Goal: Communication & Community: Answer question/provide support

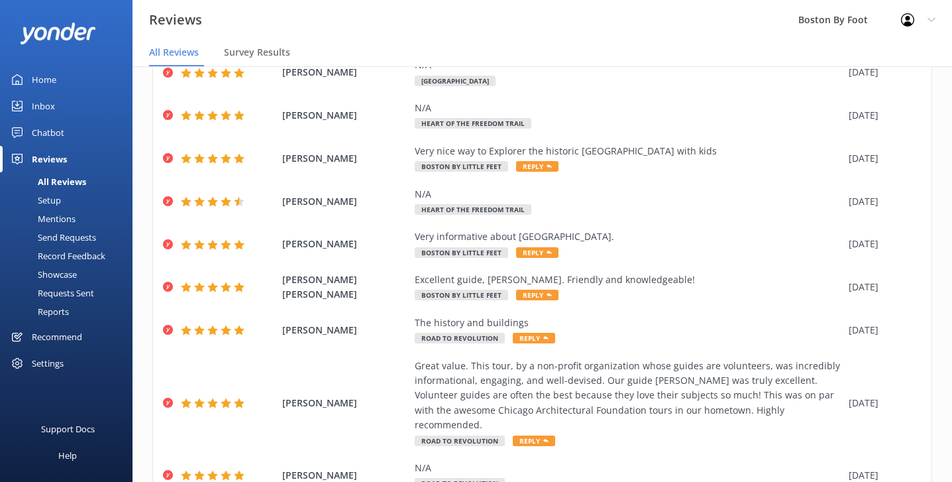
scroll to position [131, 0]
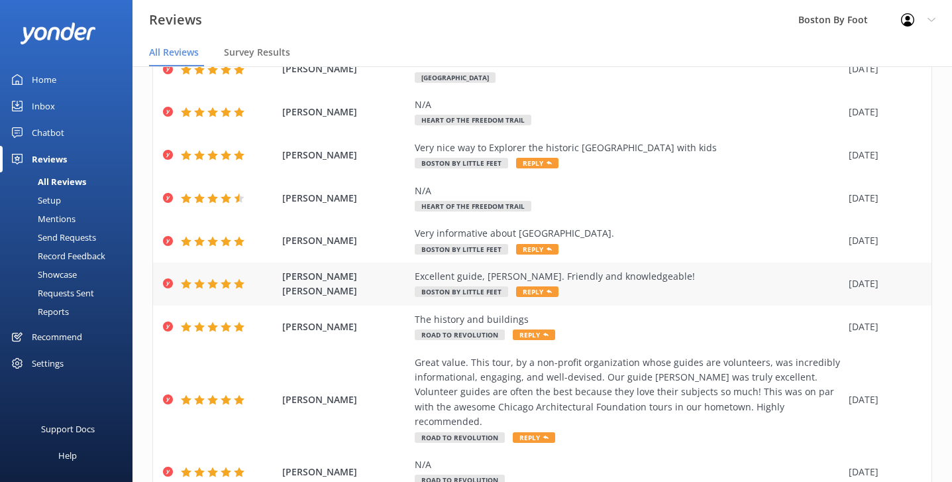
click at [672, 286] on div "Excellent guide, [PERSON_NAME]. Friendly and knowledgeable! Boston By Little Fe…" at bounding box center [628, 284] width 427 height 30
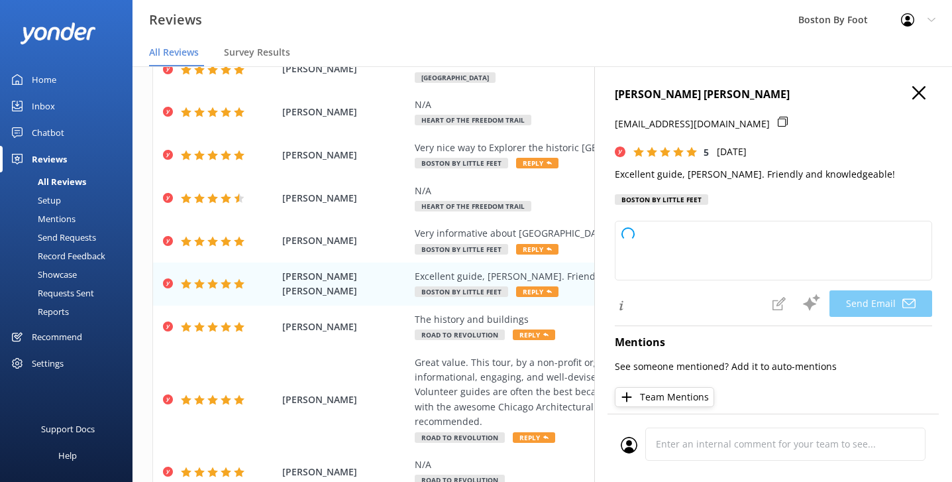
type textarea "Thank you so much for your kind words, Remy! We're thrilled to hear you enjoyed…"
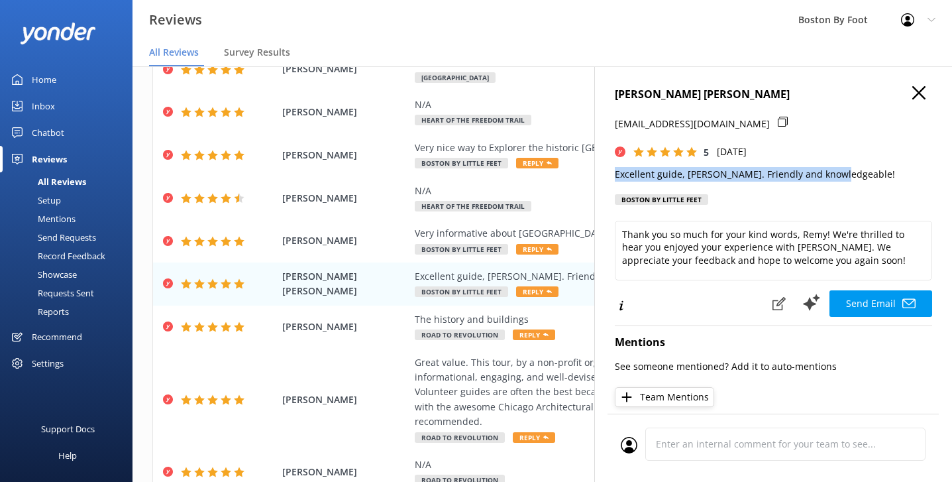
drag, startPoint x: 837, startPoint y: 172, endPoint x: 602, endPoint y: 174, distance: 235.2
click at [602, 174] on div "[PERSON_NAME] [PERSON_NAME] [EMAIL_ADDRESS][DOMAIN_NAME] 5 [DATE] Excellent gui…" at bounding box center [773, 307] width 358 height 482
copy p "Excellent guide, [PERSON_NAME]. Friendly and knowledgeable!"
click at [920, 95] on icon "button" at bounding box center [918, 92] width 13 height 13
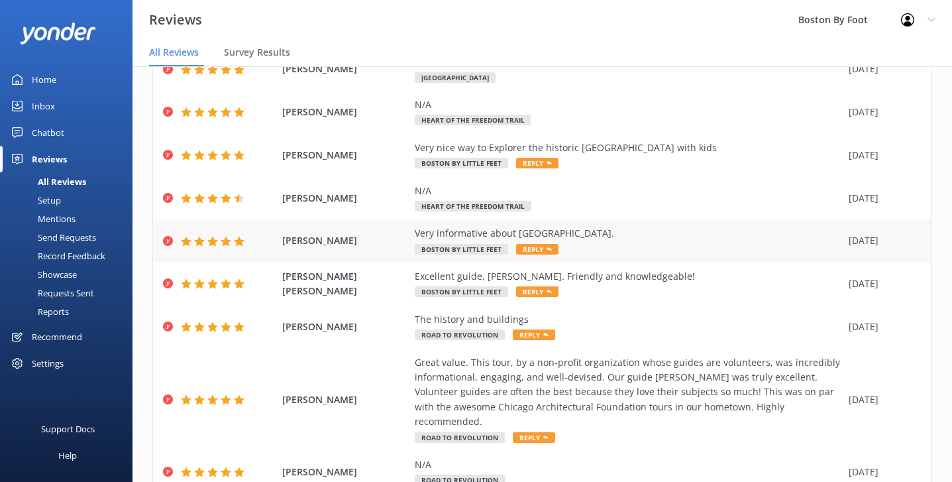
click at [627, 239] on div "Very informative about [GEOGRAPHIC_DATA]. Boston By Little Feet Reply" at bounding box center [628, 241] width 427 height 30
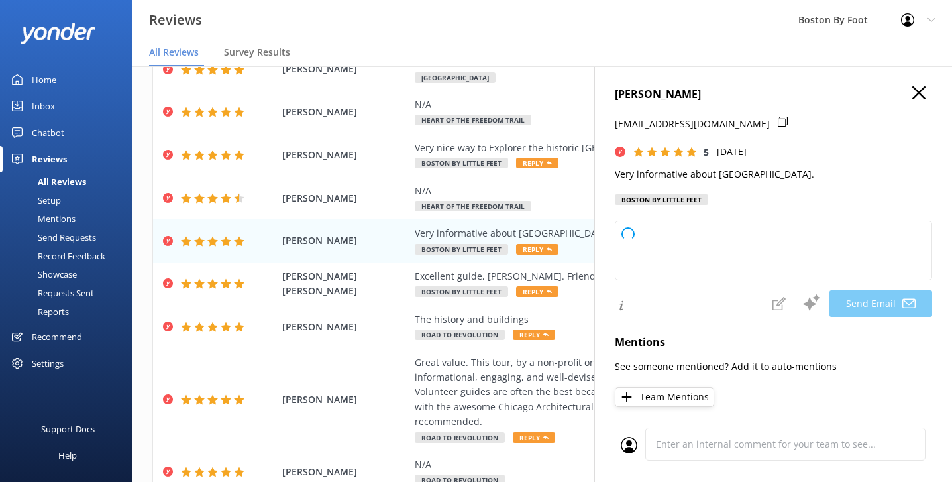
type textarea "Thank you so much, [PERSON_NAME]! We're glad you found the information about Bo…"
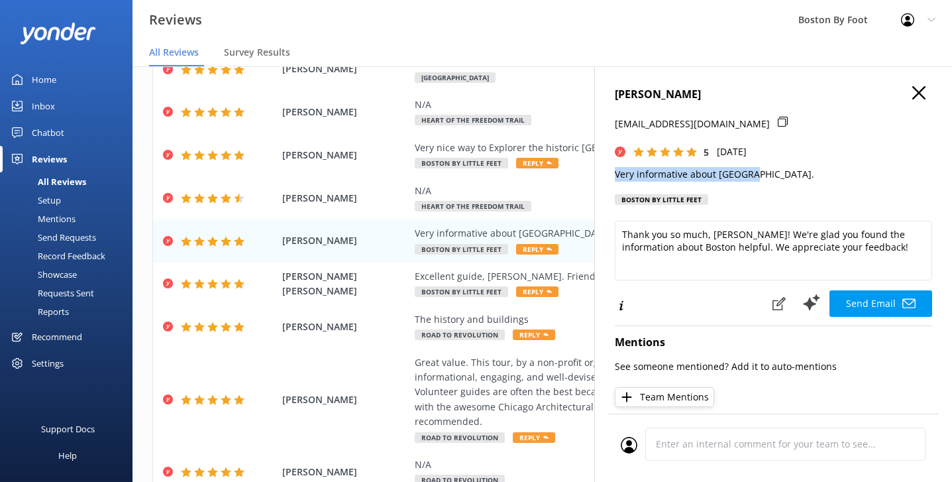
drag, startPoint x: 754, startPoint y: 174, endPoint x: 607, endPoint y: 178, distance: 147.1
click at [607, 178] on div "[PERSON_NAME] [EMAIL_ADDRESS][DOMAIN_NAME] 5 [DATE] Very informative about [GEO…" at bounding box center [773, 307] width 358 height 482
copy p "Very informative about [GEOGRAPHIC_DATA]."
click at [919, 91] on icon "button" at bounding box center [918, 92] width 13 height 13
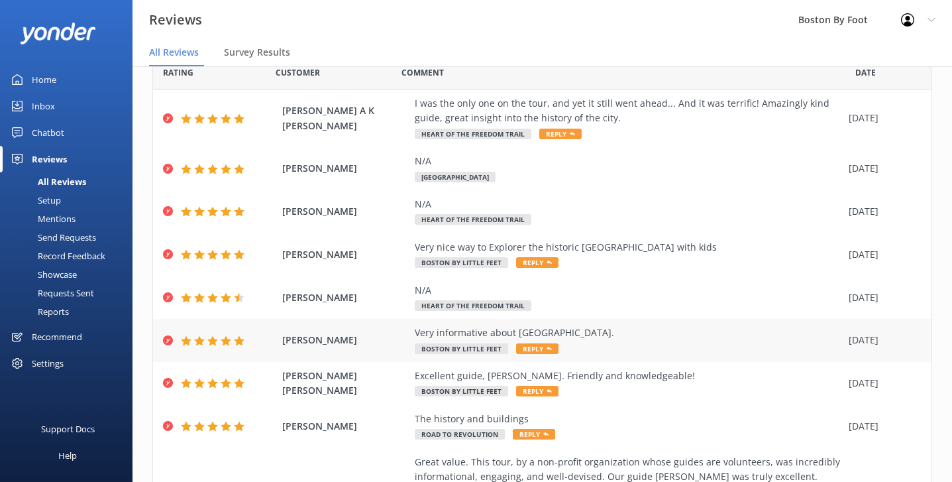
scroll to position [30, 0]
click at [672, 250] on div "Very nice way to Explorer the historic [GEOGRAPHIC_DATA] with kids" at bounding box center [628, 247] width 427 height 15
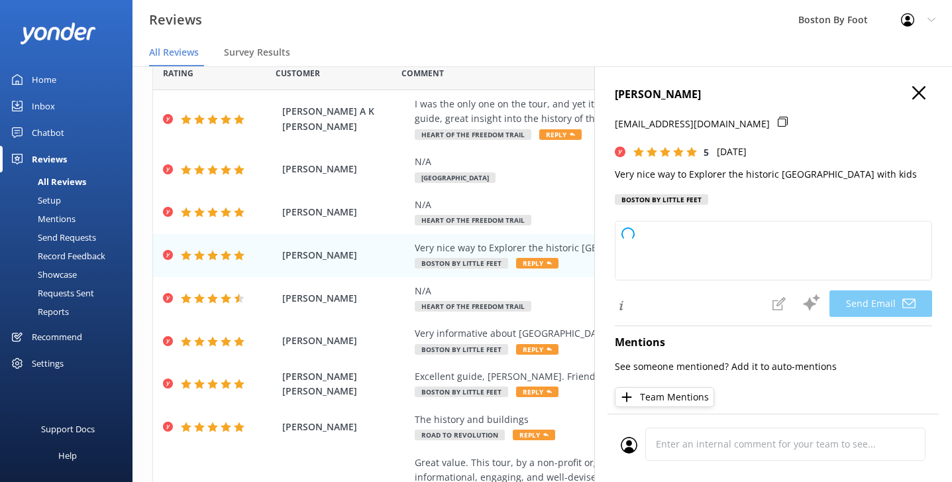
type textarea "Thank you so much, [PERSON_NAME]! We're thrilled to hear you and your family en…"
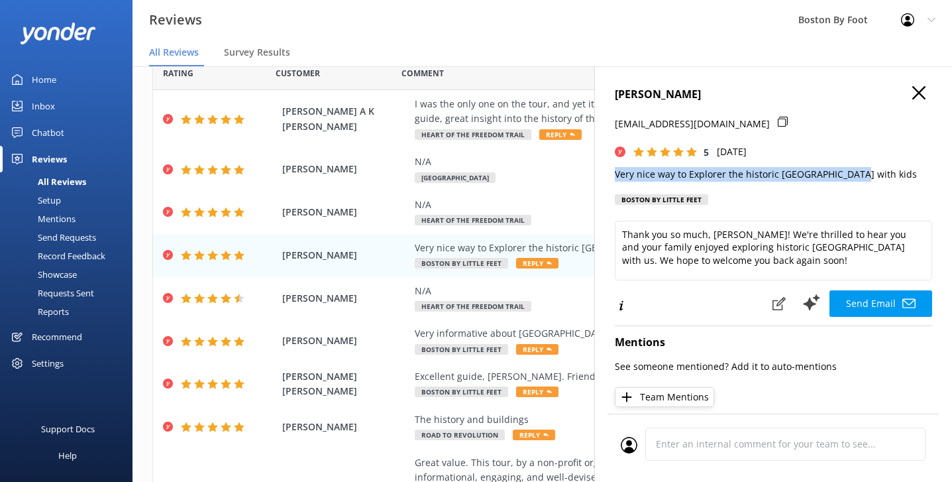
drag, startPoint x: 855, startPoint y: 174, endPoint x: 609, endPoint y: 178, distance: 245.8
click at [609, 178] on div "[PERSON_NAME] [EMAIL_ADDRESS][DOMAIN_NAME] 5 [DATE] Very nice way to Explorer t…" at bounding box center [773, 307] width 358 height 482
copy p "Very nice way to Explorer the historic [GEOGRAPHIC_DATA] with kids"
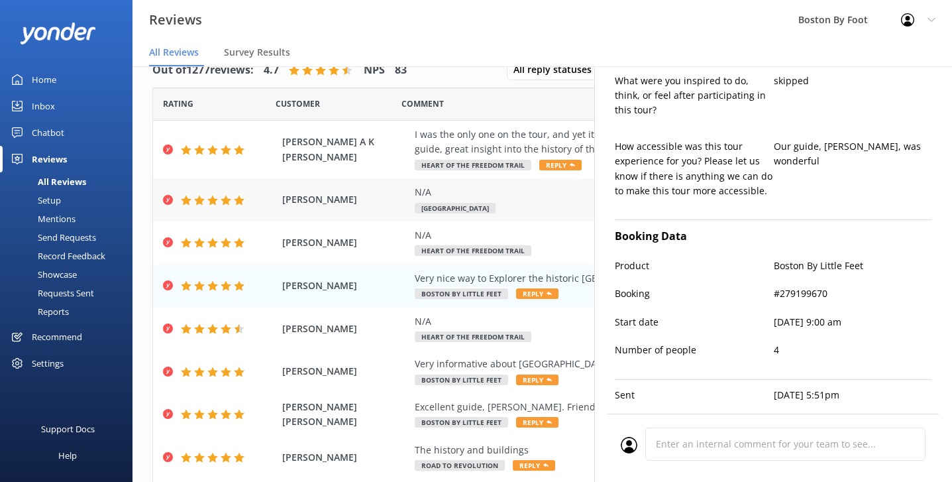
scroll to position [0, 0]
click at [496, 144] on div "I was the only one on the tour, and yet it still went ahead... And it was terri…" at bounding box center [628, 142] width 427 height 30
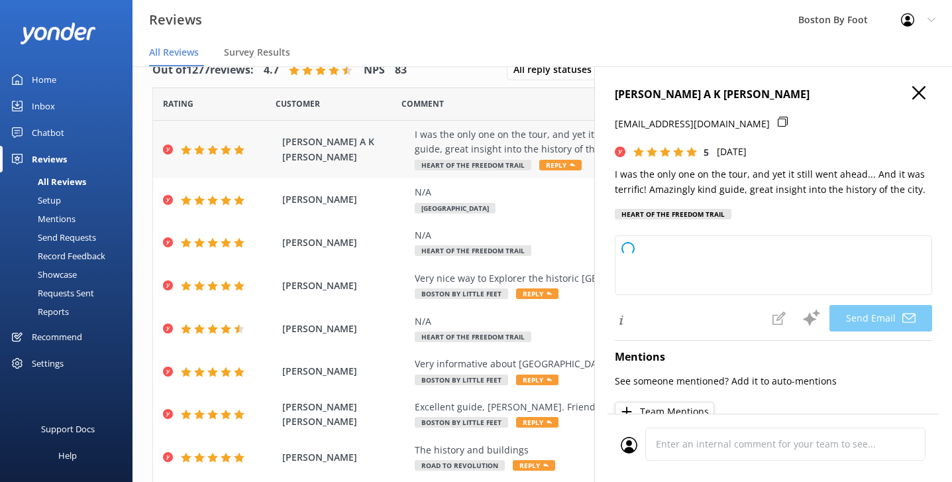
type textarea "Thank you so much, [PERSON_NAME]! We're delighted you enjoyed your tour and app…"
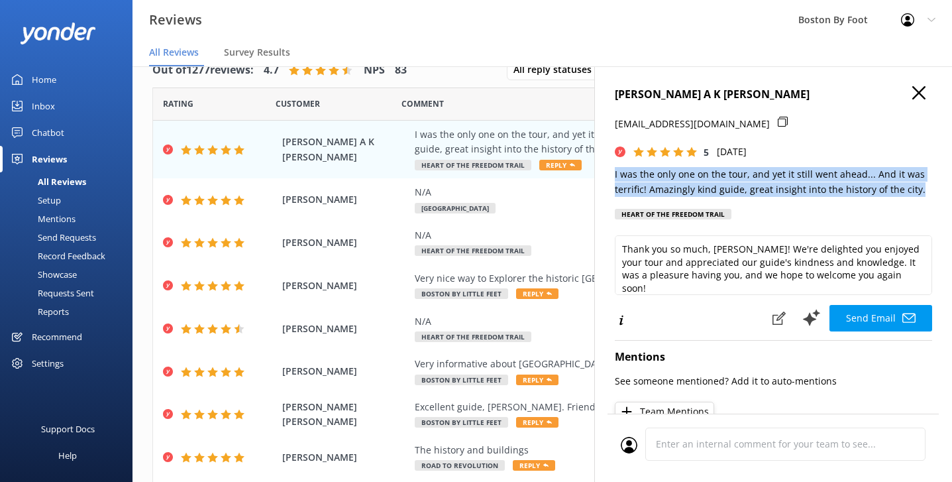
drag, startPoint x: 919, startPoint y: 188, endPoint x: 605, endPoint y: 174, distance: 314.3
click at [605, 174] on div "[PERSON_NAME] A K [PERSON_NAME] [EMAIL_ADDRESS][DOMAIN_NAME] 5 [DATE] I was the…" at bounding box center [773, 307] width 358 height 482
copy p "I was the only one on the tour, and yet it still went ahead... And it was terri…"
click at [920, 93] on use "button" at bounding box center [918, 92] width 13 height 13
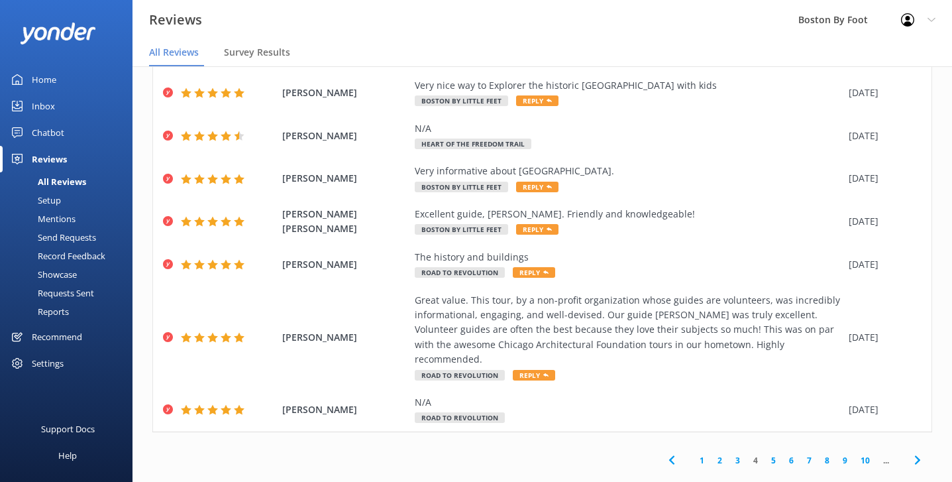
scroll to position [191, 0]
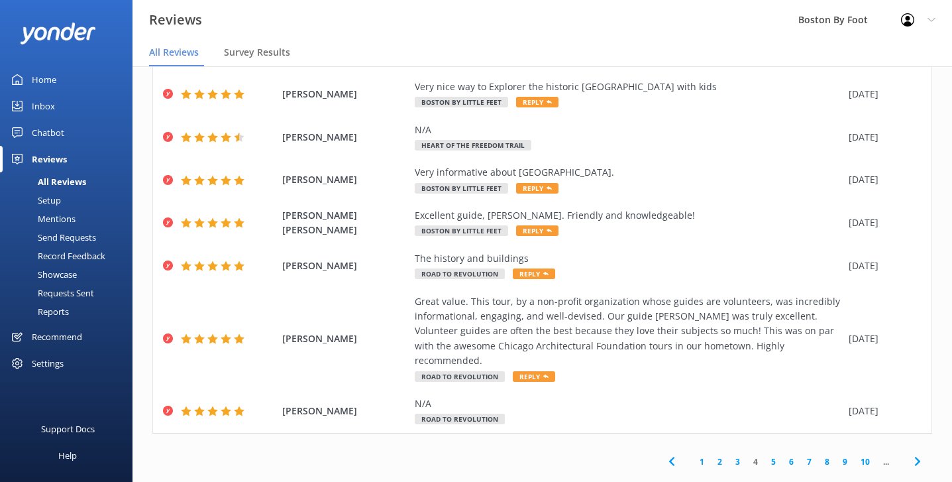
click at [737, 455] on link "3" at bounding box center [738, 461] width 18 height 13
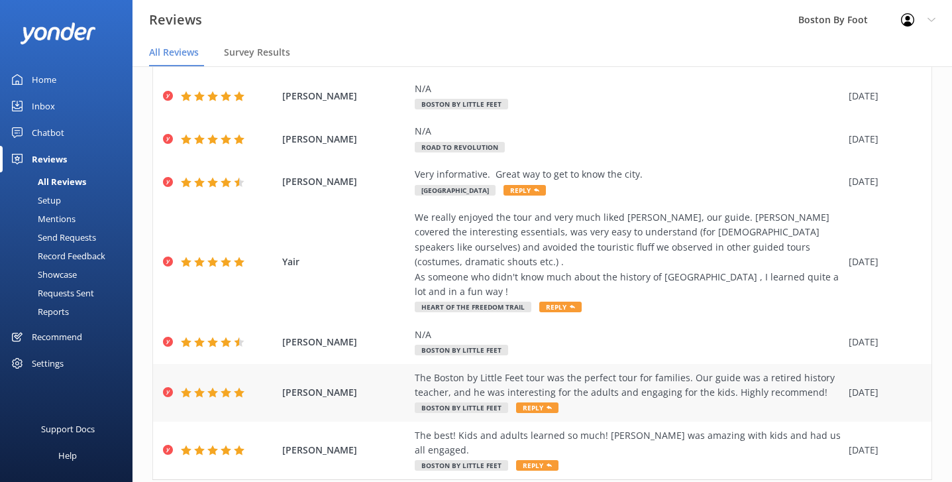
scroll to position [337, 0]
click at [677, 429] on div "The best! Kids and adults learned so much! [PERSON_NAME] was amazing with kids …" at bounding box center [628, 444] width 427 height 30
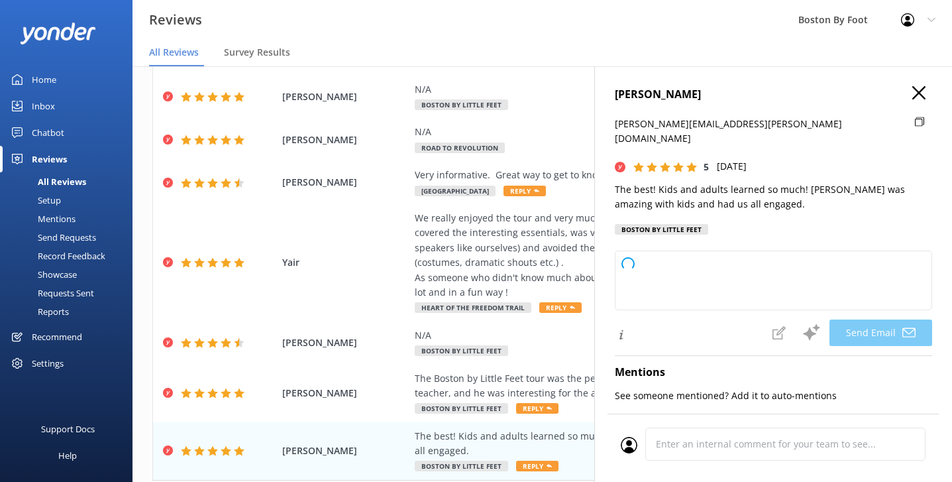
type textarea "Thank you so much, [PERSON_NAME]! We're thrilled to hear that everyone had a gr…"
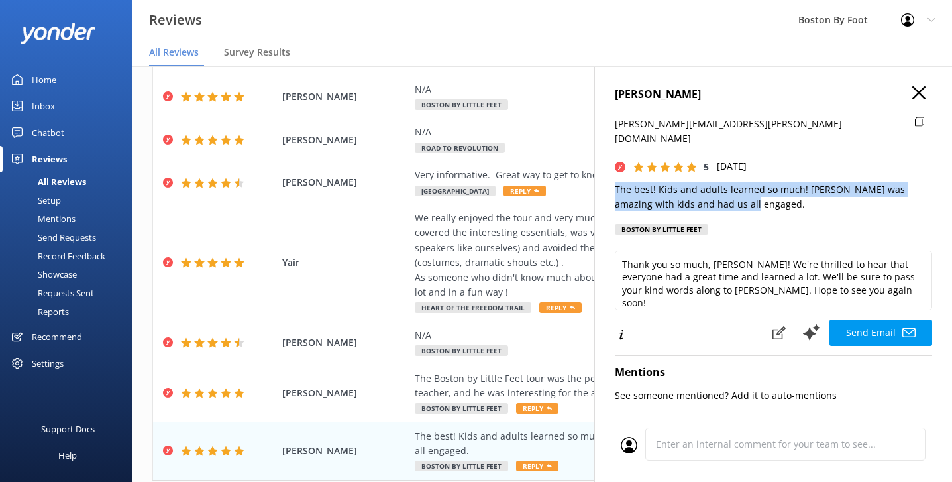
drag, startPoint x: 724, startPoint y: 188, endPoint x: 610, endPoint y: 176, distance: 114.6
click at [610, 176] on div "[PERSON_NAME] [PERSON_NAME][EMAIL_ADDRESS][PERSON_NAME][DOMAIN_NAME] 5 [DATE] T…" at bounding box center [773, 307] width 358 height 482
copy p "The best! Kids and adults learned so much! [PERSON_NAME] was amazing with kids …"
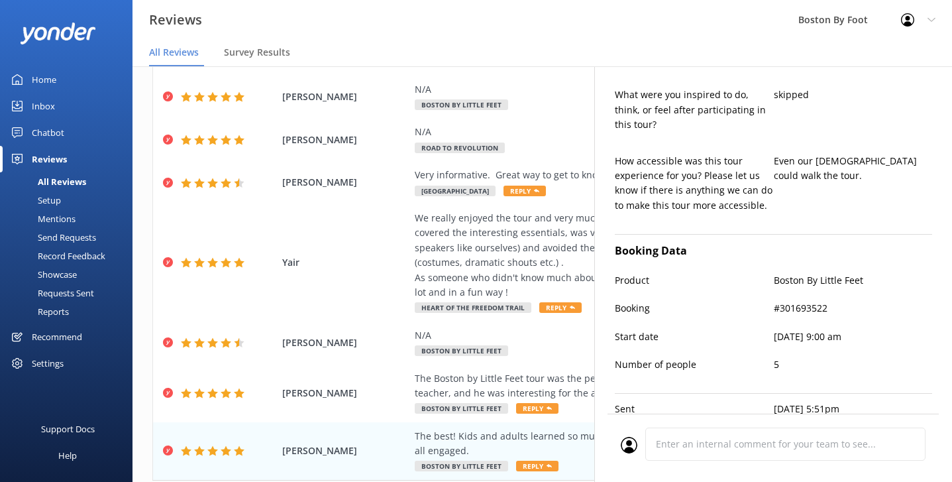
scroll to position [498, 0]
click at [535, 371] on div "The Boston by Little Feet tour was the perfect tour for families. Our guide was…" at bounding box center [628, 386] width 427 height 30
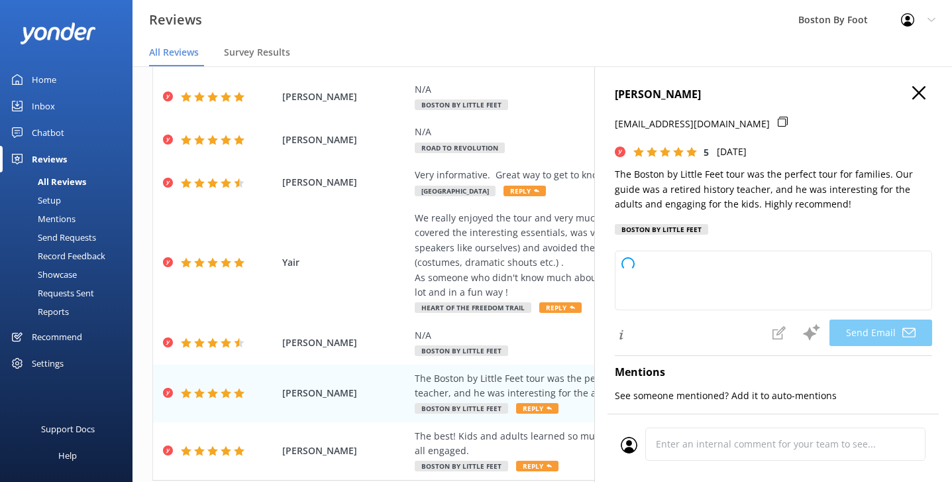
type textarea "Thank you so much, [PERSON_NAME]! We're thrilled to hear your family enjoyed th…"
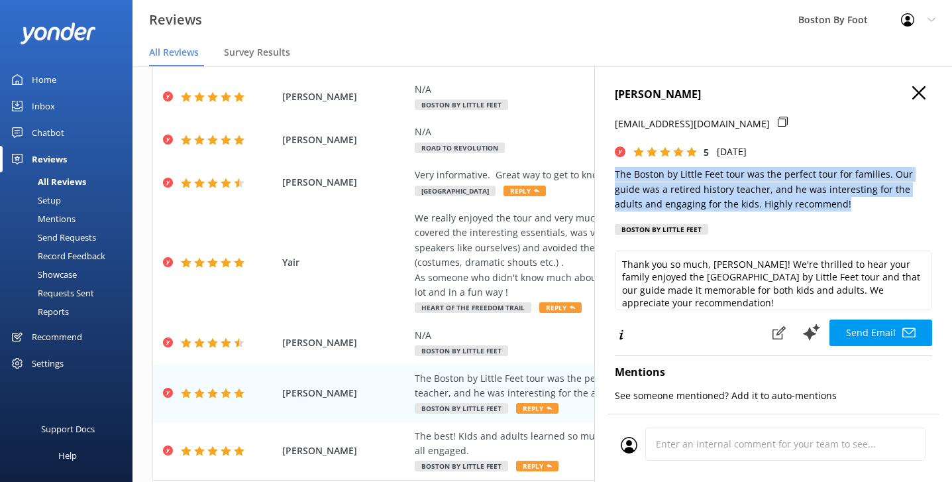
drag, startPoint x: 800, startPoint y: 200, endPoint x: 608, endPoint y: 171, distance: 195.0
click at [608, 171] on div "[PERSON_NAME] [EMAIL_ADDRESS][DOMAIN_NAME] 5 [DATE] The Boston by Little Feet t…" at bounding box center [773, 307] width 358 height 482
copy p "The Boston by Little Feet tour was the perfect tour for families. Our guide was…"
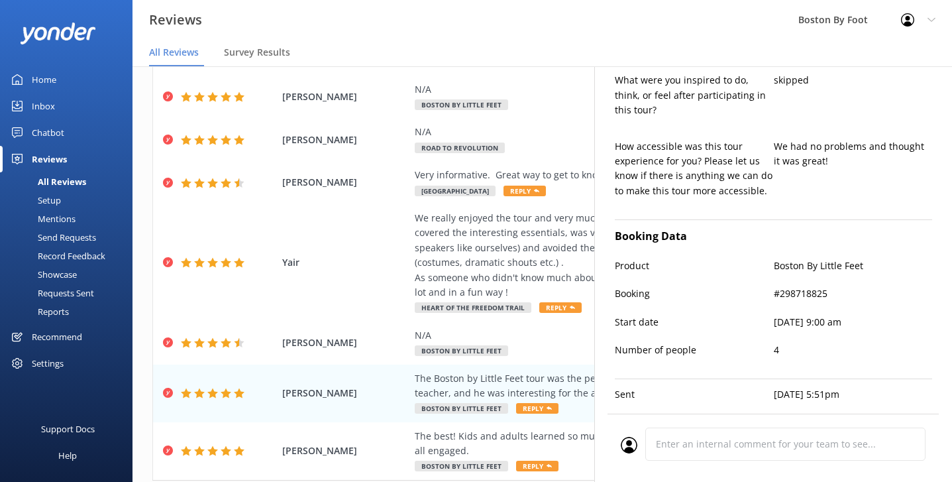
scroll to position [513, 0]
click at [480, 227] on div "We really enjoyed the tour and very much liked [PERSON_NAME], our guide. [PERSO…" at bounding box center [628, 255] width 427 height 89
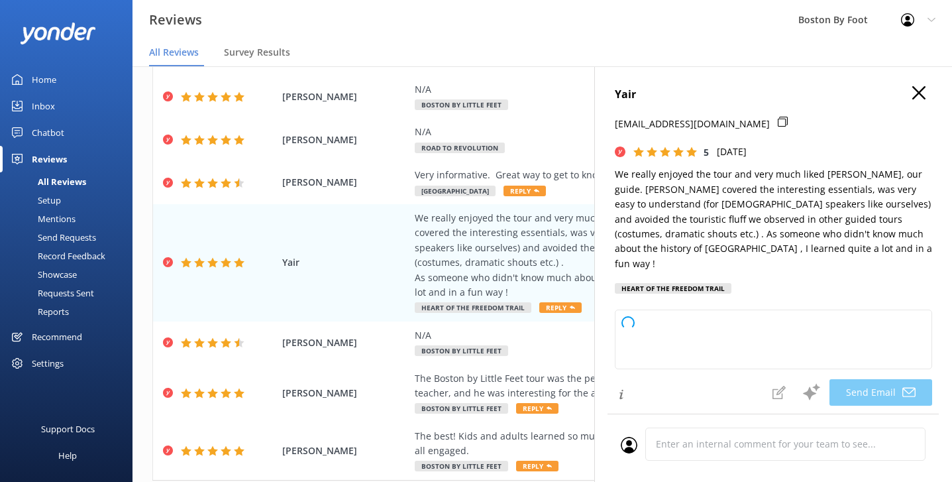
type textarea "Thank you so much for your wonderful review, [PERSON_NAME]! We're delighted to …"
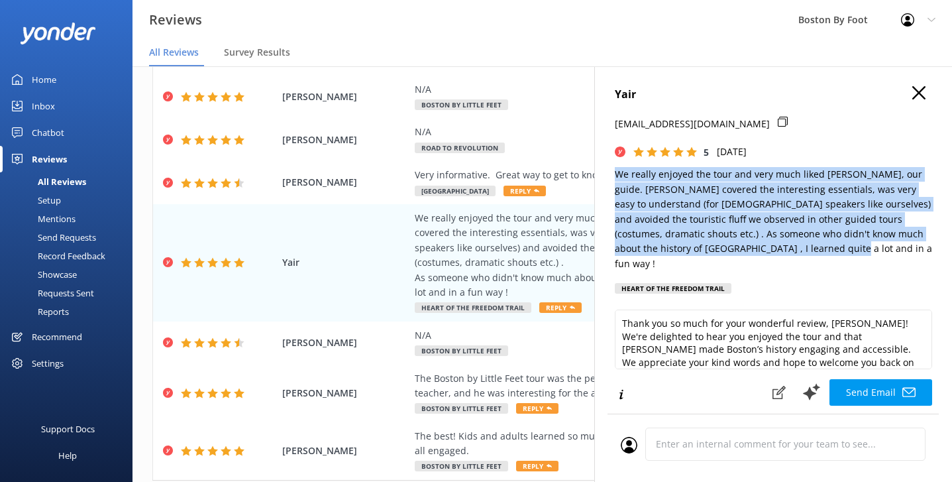
drag, startPoint x: 749, startPoint y: 242, endPoint x: 613, endPoint y: 174, distance: 151.4
click at [613, 174] on div "[PERSON_NAME] [PERSON_NAME][EMAIL_ADDRESS][DOMAIN_NAME] 5 [DATE] We really enjo…" at bounding box center [773, 307] width 358 height 482
copy p "We really enjoyed the tour and very much liked [PERSON_NAME], our guide. [PERSO…"
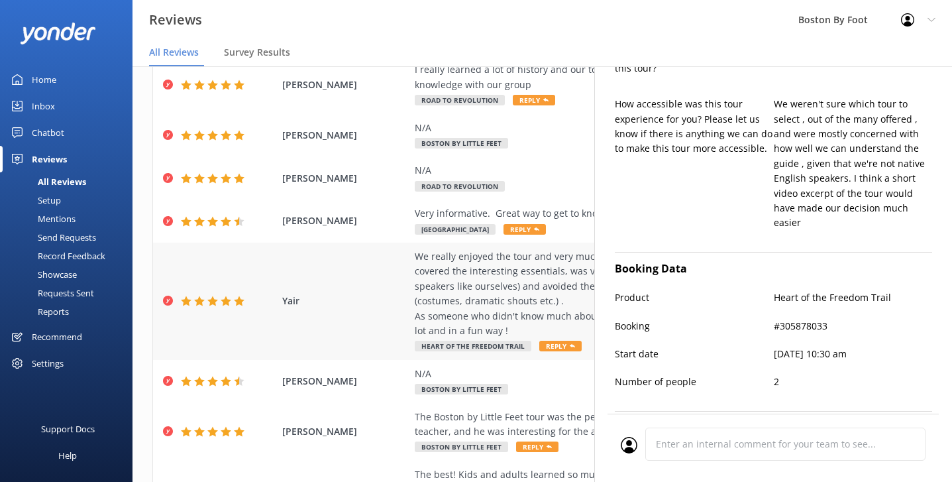
scroll to position [292, 0]
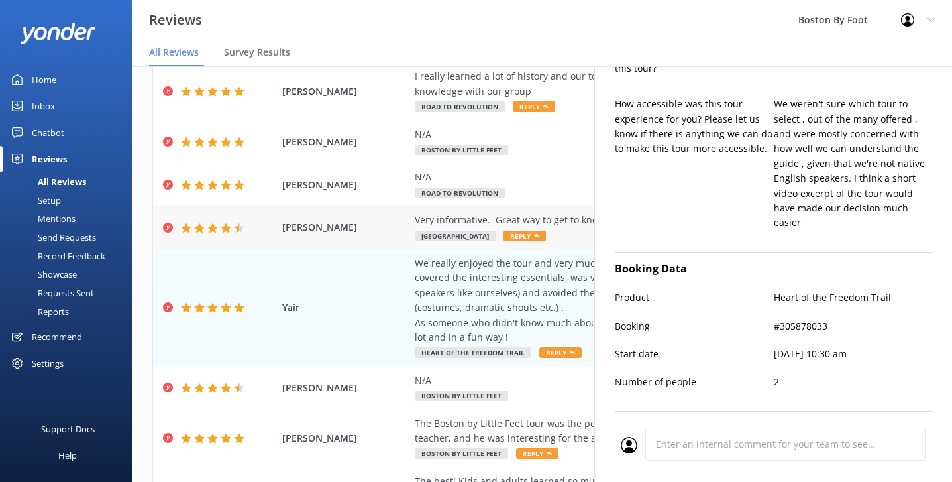
click at [376, 220] on span "[PERSON_NAME]" at bounding box center [345, 227] width 126 height 15
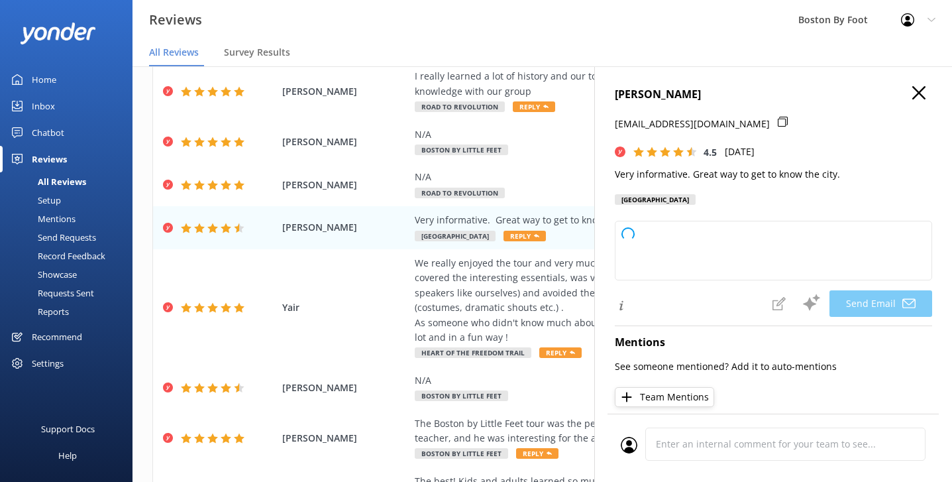
type textarea "Thank you so much for your kind words, [PERSON_NAME]! We're glad you found the …"
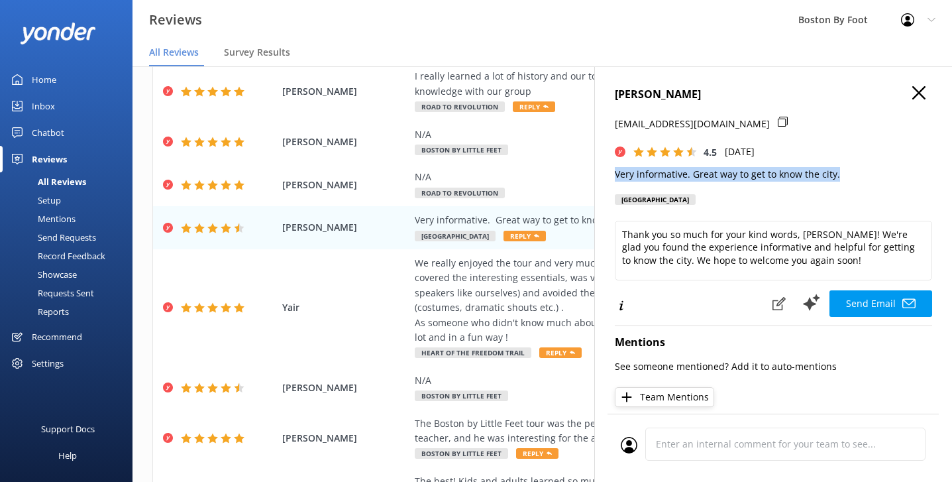
drag, startPoint x: 845, startPoint y: 170, endPoint x: 600, endPoint y: 174, distance: 245.1
click at [600, 174] on div "[PERSON_NAME] [EMAIL_ADDRESS][DOMAIN_NAME] 4.5 [DATE] Very informative. Great w…" at bounding box center [773, 307] width 358 height 482
copy p "Very informative. Great way to get to know the city."
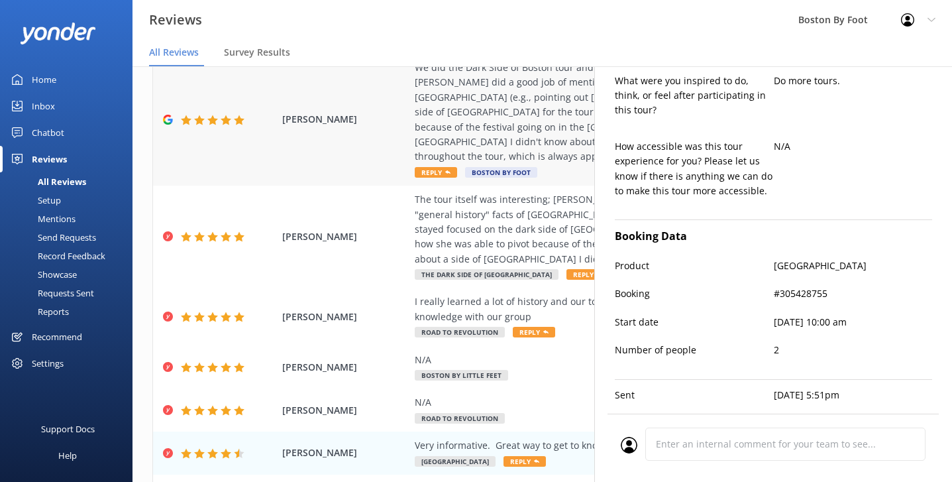
scroll to position [93, 0]
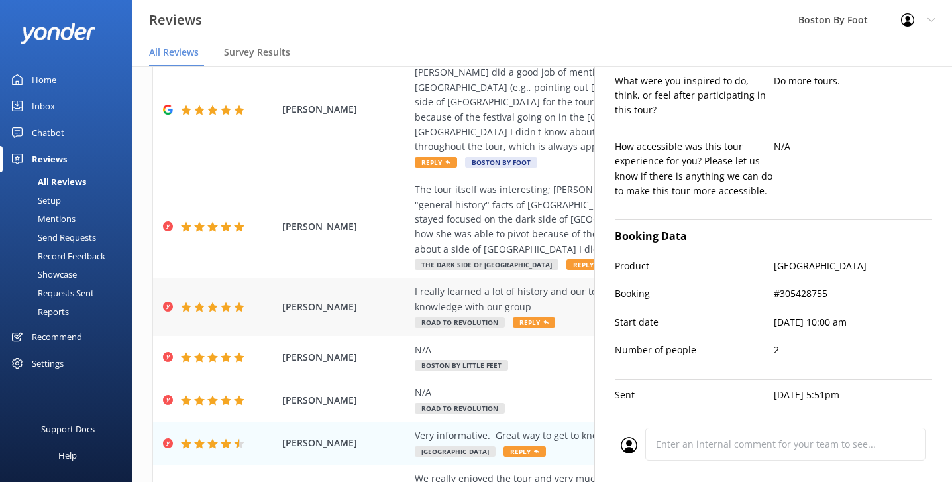
click at [513, 284] on div "I really learned a lot of history and our tour guide was so enthusiastic about …" at bounding box center [628, 299] width 427 height 30
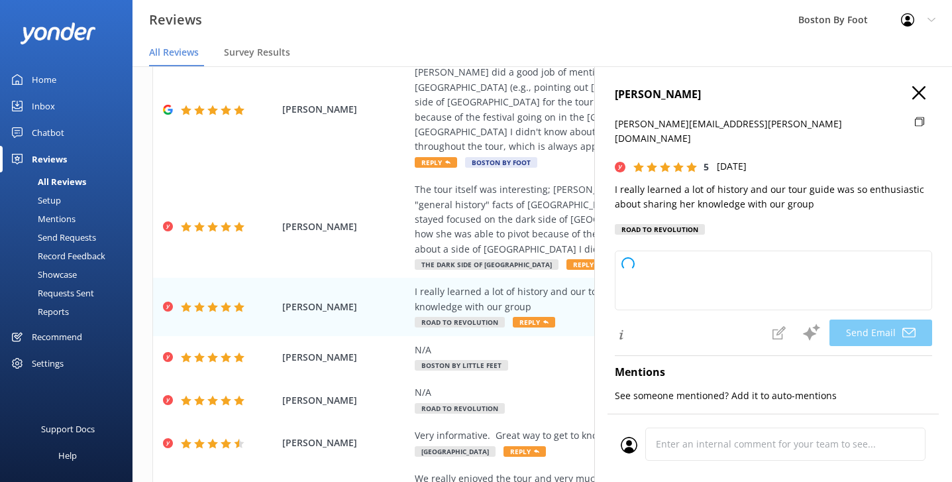
type textarea "Thank you so much, [PERSON_NAME]! We're delighted to hear you enjoyed the tour …"
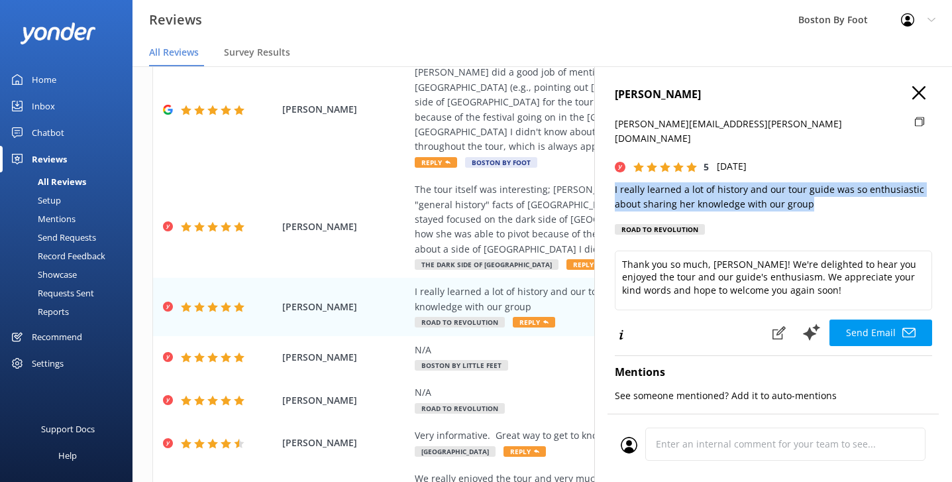
drag, startPoint x: 823, startPoint y: 190, endPoint x: 599, endPoint y: 172, distance: 225.3
click at [599, 172] on div "[PERSON_NAME] [PERSON_NAME][EMAIL_ADDRESS][PERSON_NAME][DOMAIN_NAME] 5 [DATE] I…" at bounding box center [773, 307] width 358 height 482
copy p "I really learned a lot of history and our tour guide was so enthusiastic about …"
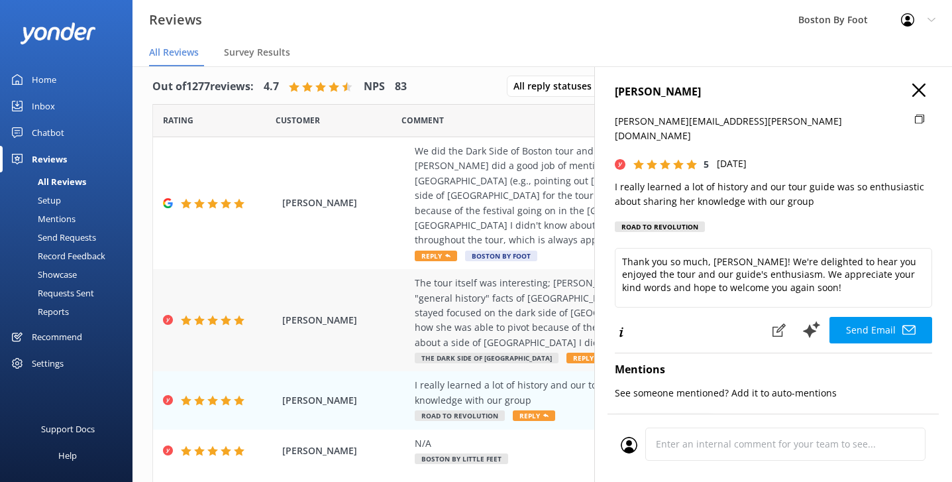
click at [489, 277] on div "The tour itself was interesting; [PERSON_NAME] did a good job of mentioning som…" at bounding box center [628, 313] width 427 height 74
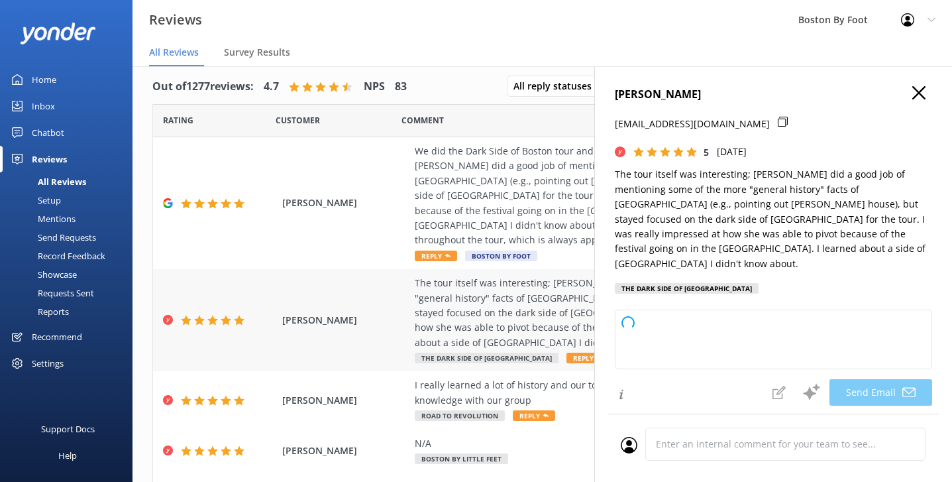
type textarea "Thank you so much for your wonderful review, [PERSON_NAME]! We're thrilled to h…"
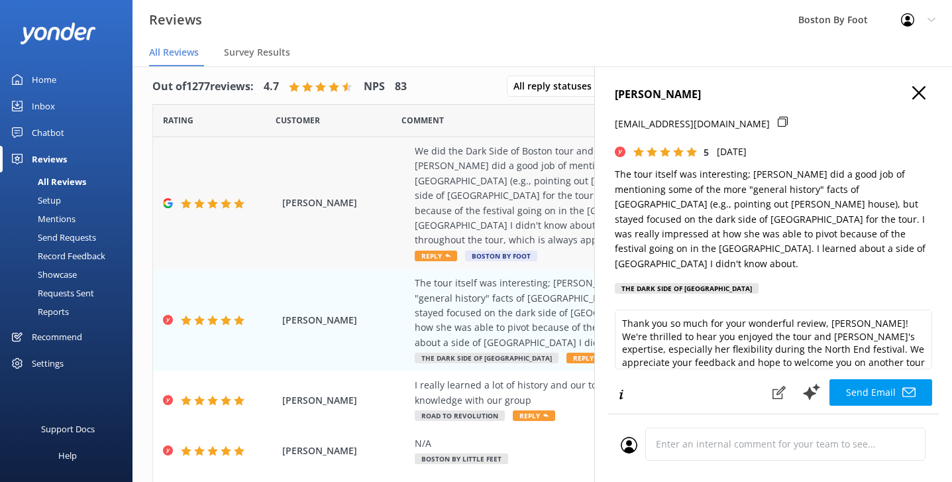
click at [517, 189] on div "We did the Dark Side of Boston tour and it was fab. The tour itself was interes…" at bounding box center [628, 196] width 427 height 104
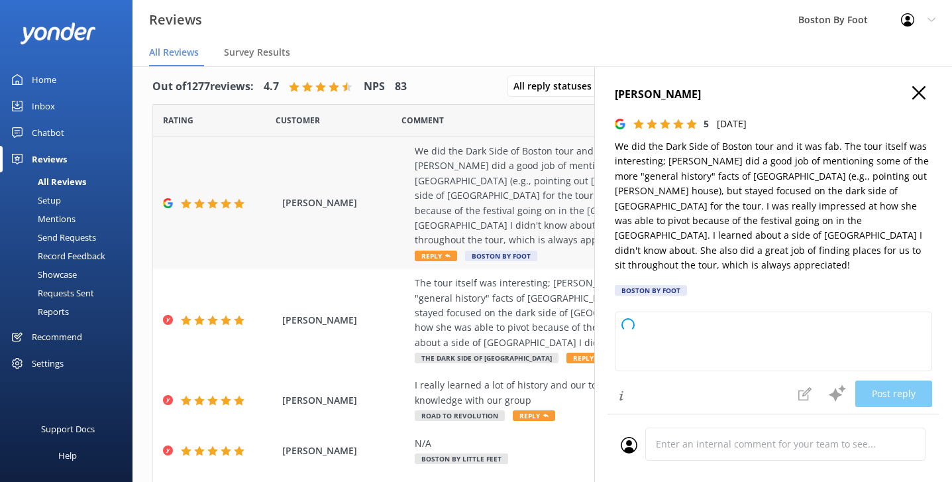
type textarea "Thank you so much for your wonderful review! We're delighted to hear you enjoye…"
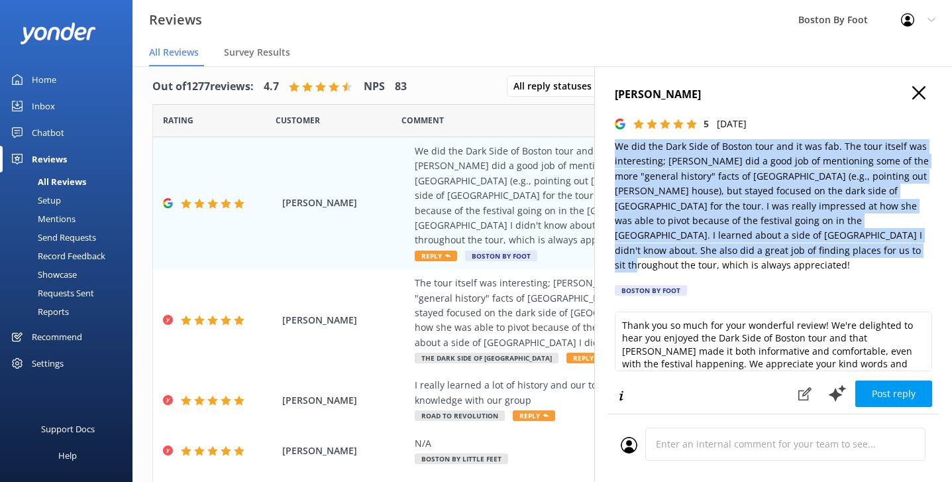
drag, startPoint x: 750, startPoint y: 245, endPoint x: 609, endPoint y: 142, distance: 174.5
click at [609, 142] on div "[PERSON_NAME] 5 [DATE] We did the Dark Side of Boston tour and it was fab. The …" at bounding box center [773, 307] width 358 height 482
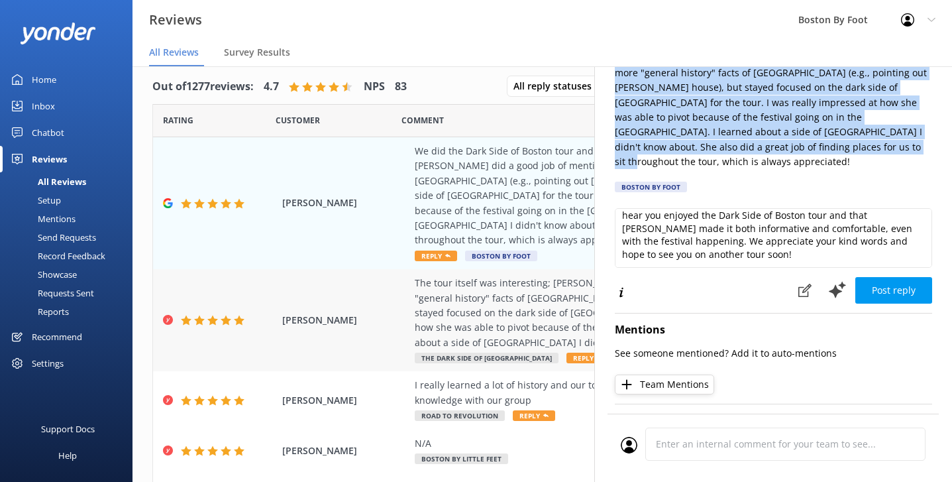
scroll to position [18, 0]
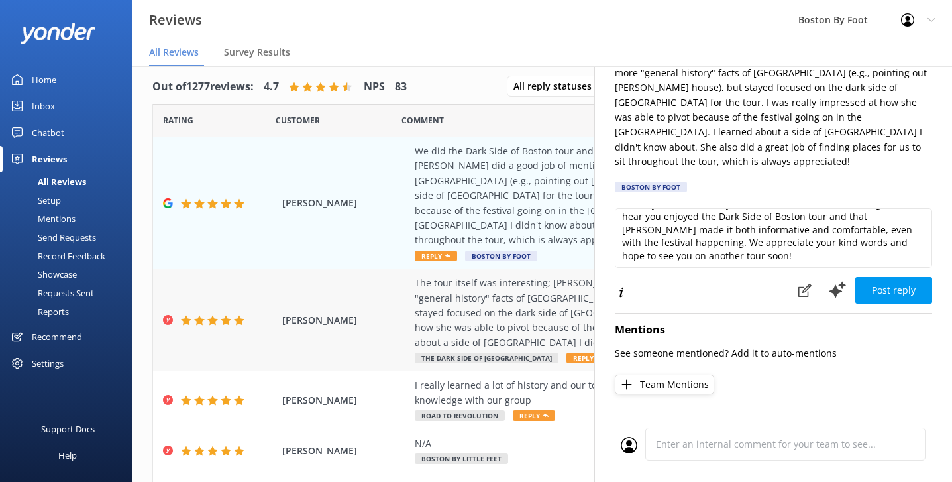
click at [465, 297] on div "The tour itself was interesting; [PERSON_NAME] did a good job of mentioning som…" at bounding box center [628, 313] width 427 height 74
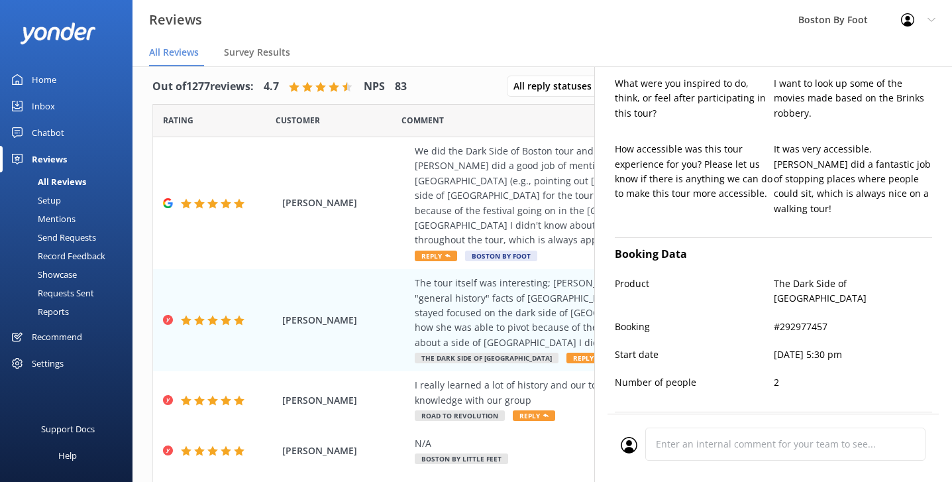
type textarea "Thank you so much for your wonderful review, [PERSON_NAME]! We're delighted to …"
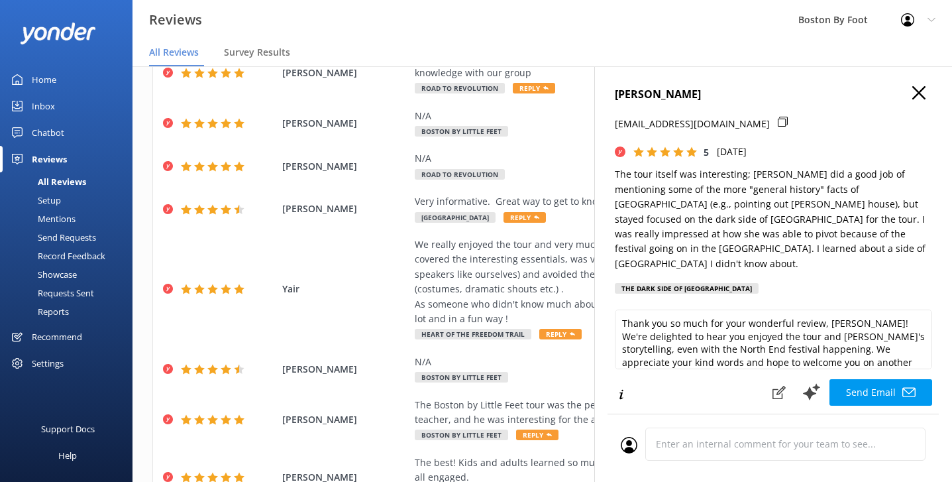
scroll to position [0, 0]
click at [919, 90] on icon "button" at bounding box center [918, 92] width 13 height 13
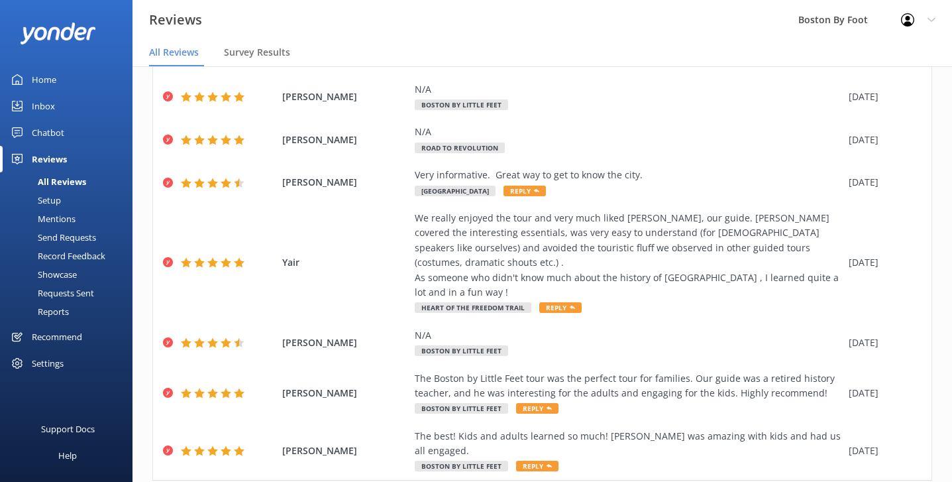
scroll to position [27, 0]
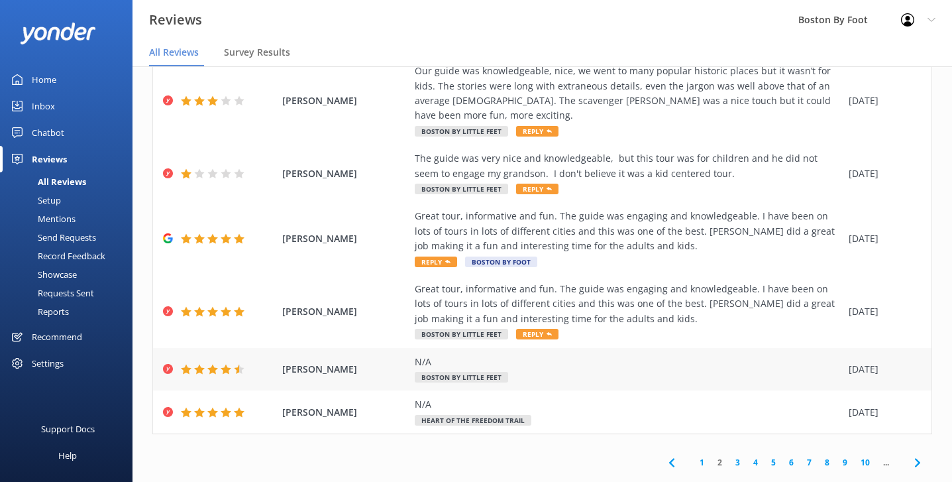
scroll to position [279, 0]
click at [635, 303] on div "Great tour, informative and fun. The guide was engaging and knowledgeable. I ha…" at bounding box center [628, 304] width 427 height 44
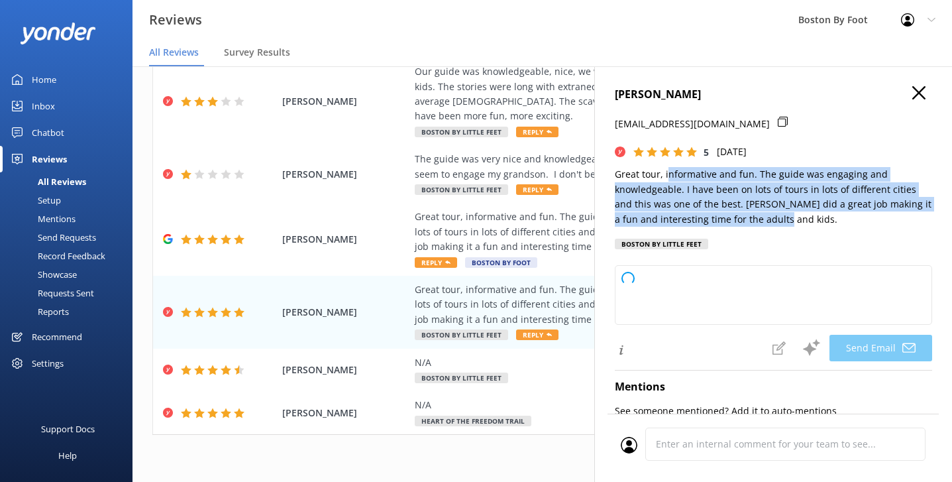
type textarea "Thank you so much for your wonderful review, [PERSON_NAME]! We're thrilled to h…"
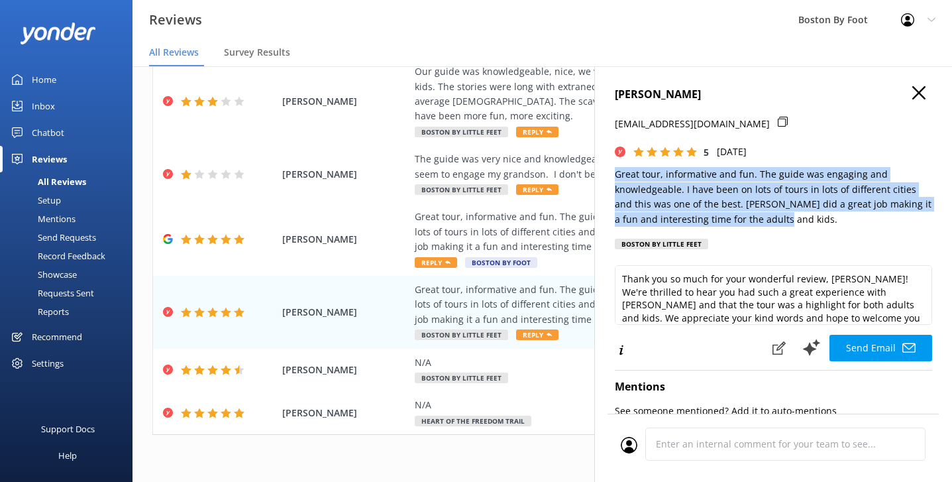
drag, startPoint x: 796, startPoint y: 217, endPoint x: 608, endPoint y: 178, distance: 191.5
click at [608, 178] on div "[PERSON_NAME] [EMAIL_ADDRESS][DOMAIN_NAME] 5 [DATE] Great tour, informative and…" at bounding box center [773, 307] width 358 height 482
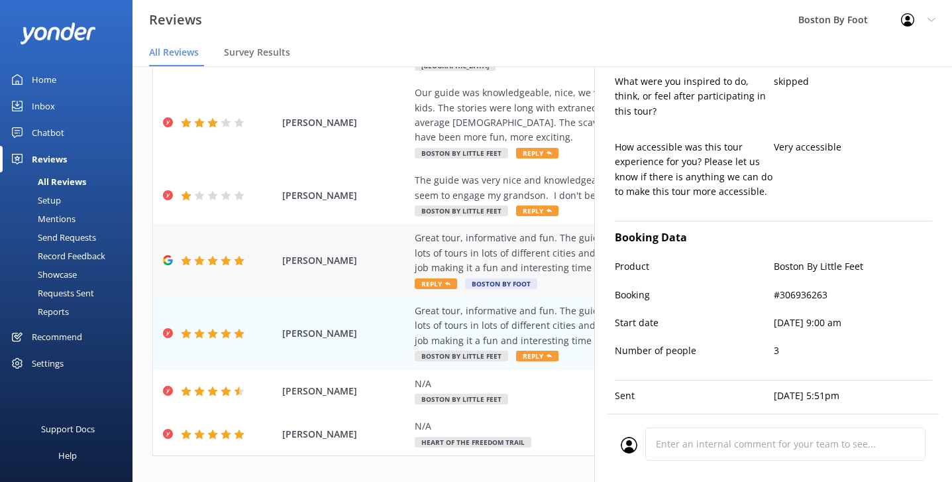
scroll to position [254, 0]
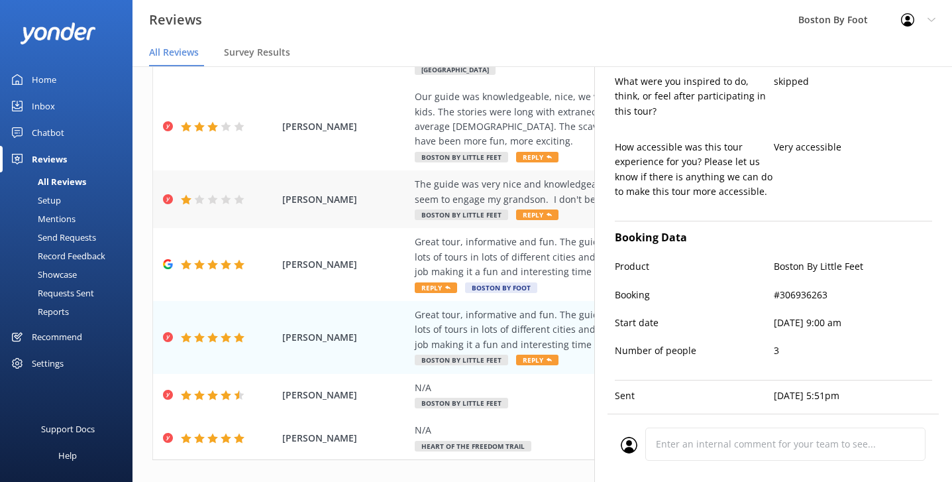
click at [464, 177] on div "The guide was very nice and knowledgeable, but this tour was for children and h…" at bounding box center [628, 192] width 427 height 30
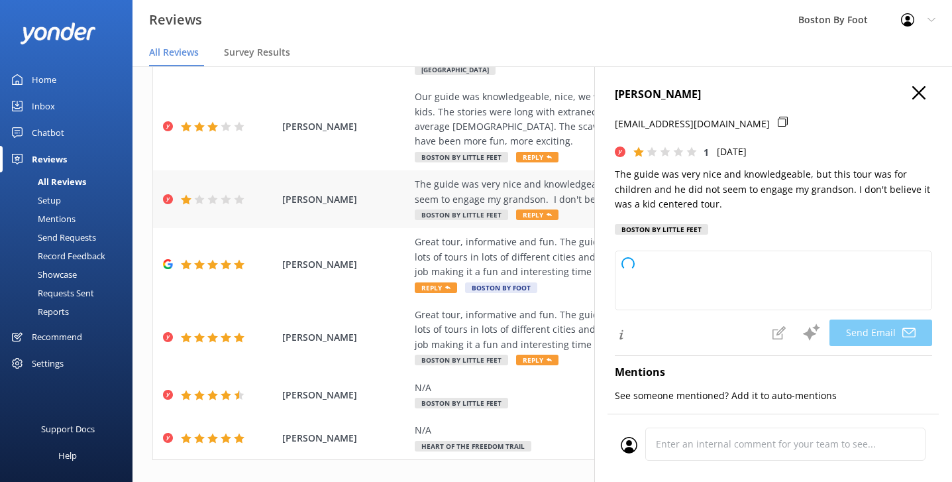
type textarea "Dear [PERSON_NAME], Thank you for your feedback. We’re glad to hear you found y…"
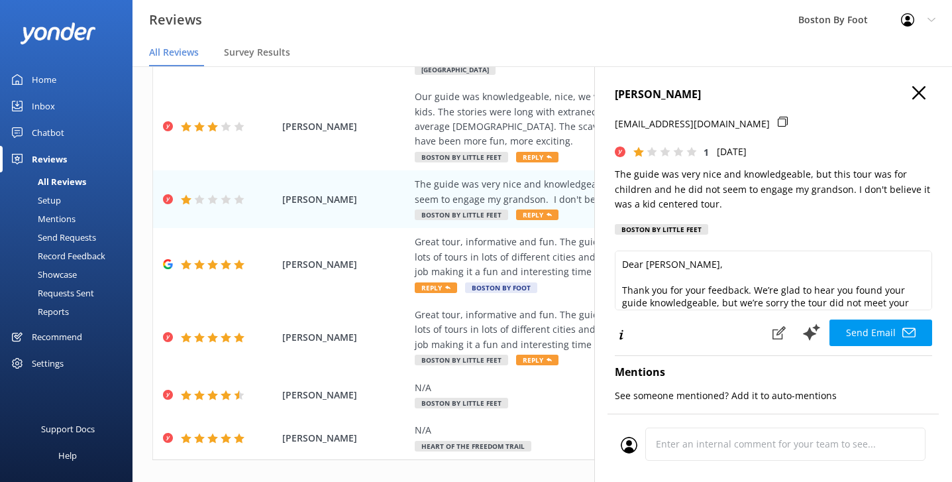
scroll to position [0, 0]
click at [560, 242] on div "Great tour, informative and fun. The guide was engaging and knowledgeable. I ha…" at bounding box center [628, 257] width 427 height 44
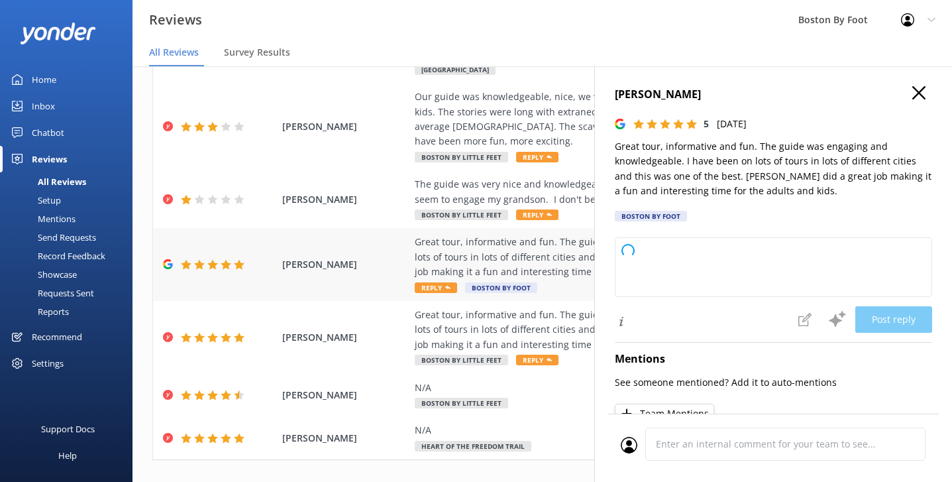
type textarea "Thank you so much for your wonderful feedback! We're thrilled to hear you had s…"
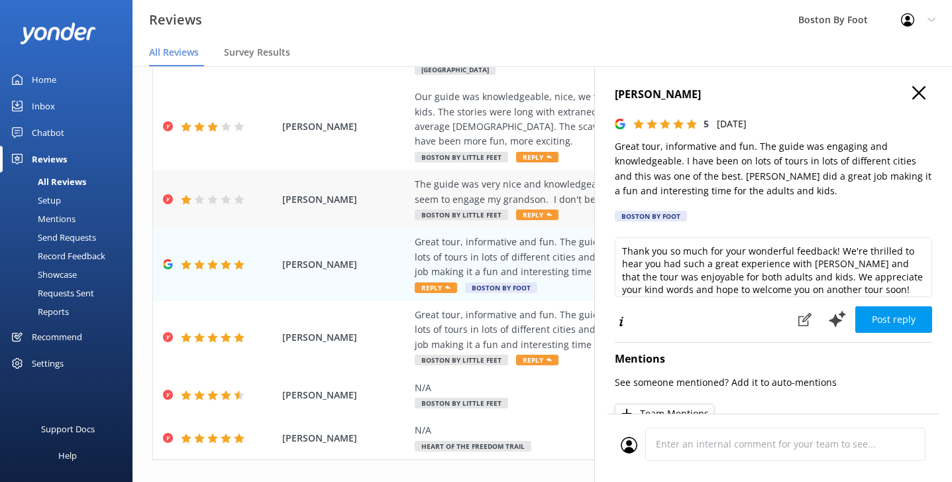
click at [503, 177] on div "The guide was very nice and knowledgeable, but this tour was for children and h…" at bounding box center [628, 192] width 427 height 30
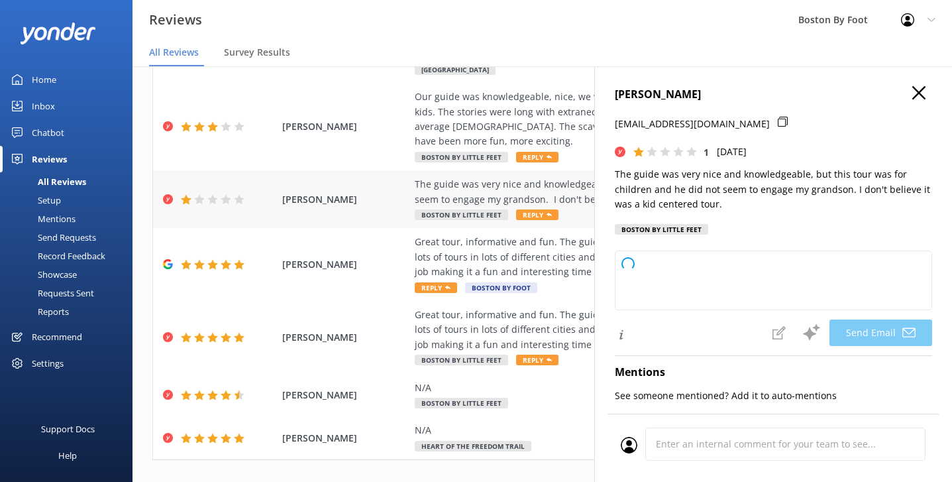
type textarea "Dear [PERSON_NAME], Thank you for your feedback. We’re glad to hear you found o…"
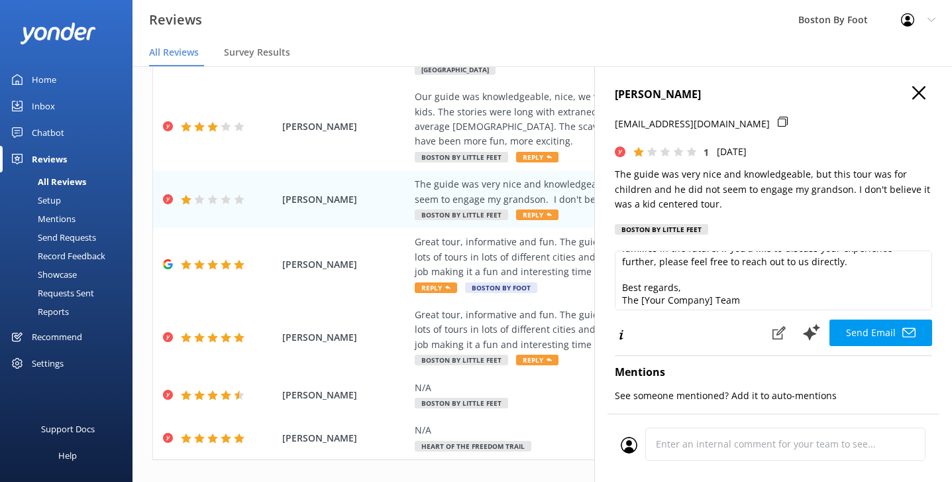
click at [922, 90] on use "button" at bounding box center [918, 92] width 13 height 13
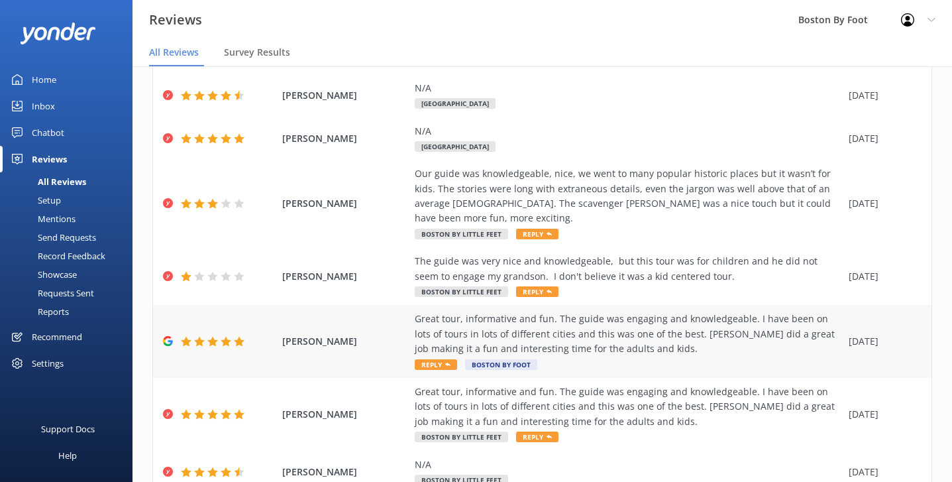
scroll to position [172, 0]
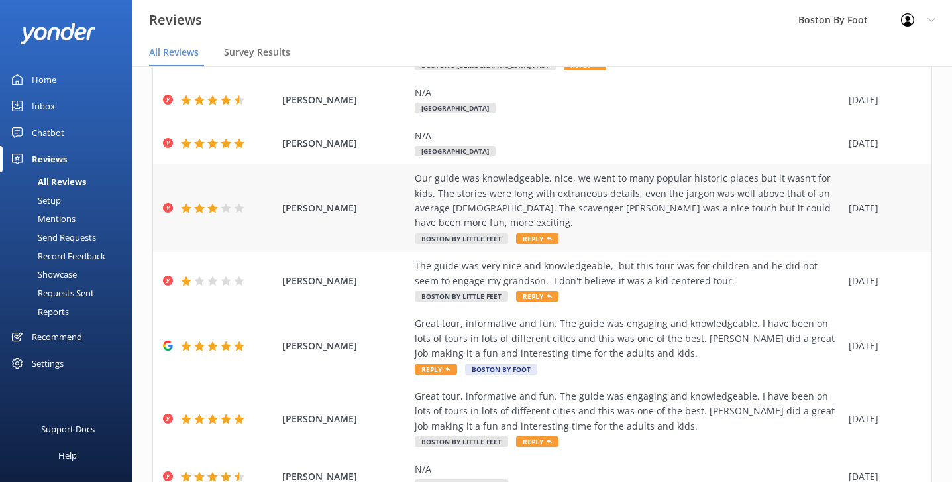
click at [616, 215] on div "Our guide was knowledgeable, nice, we went to many popular historic places but …" at bounding box center [628, 208] width 427 height 74
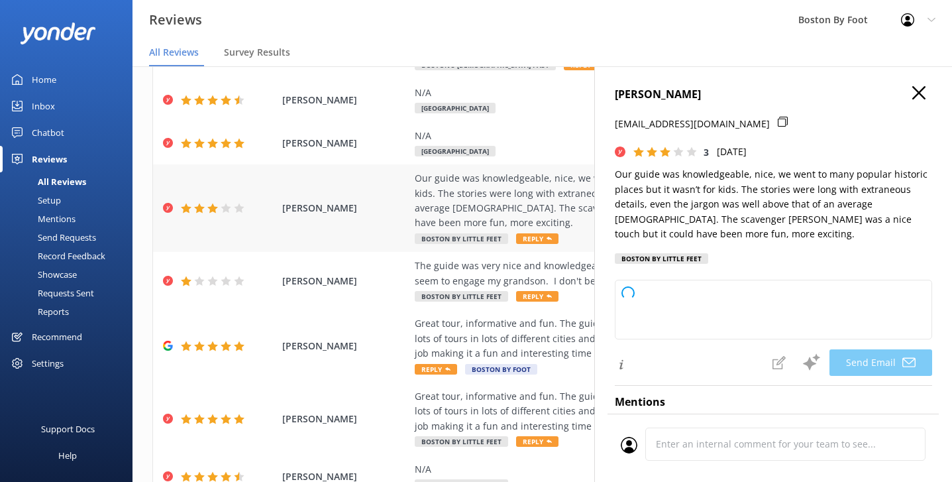
type textarea "Thank you for your feedback, [PERSON_NAME]. We’re glad you enjoyed our guide’s …"
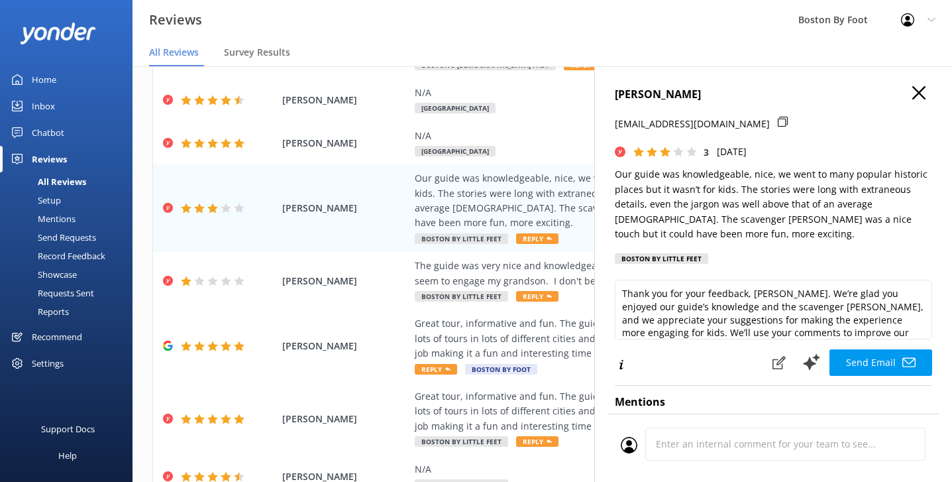
scroll to position [0, 0]
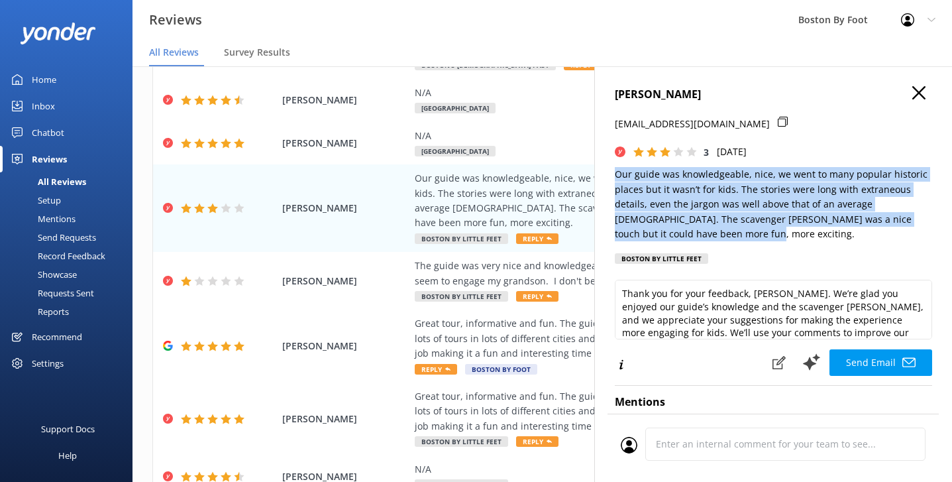
drag, startPoint x: 680, startPoint y: 233, endPoint x: 607, endPoint y: 173, distance: 94.6
click at [607, 173] on div "[PERSON_NAME] [EMAIL_ADDRESS][DOMAIN_NAME] 3 [DATE] Our guide was knowledgeable…" at bounding box center [773, 307] width 358 height 482
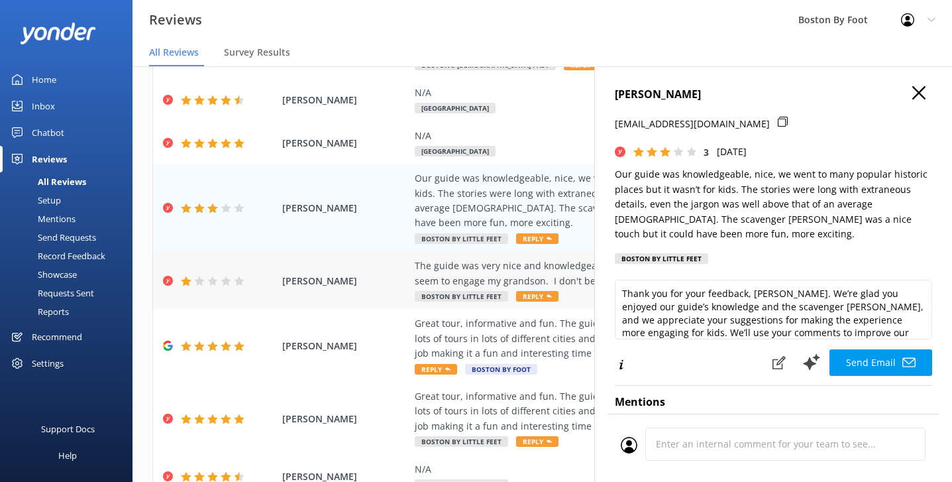
click at [504, 258] on div "The guide was very nice and knowledgeable, but this tour was for children and h…" at bounding box center [628, 273] width 427 height 30
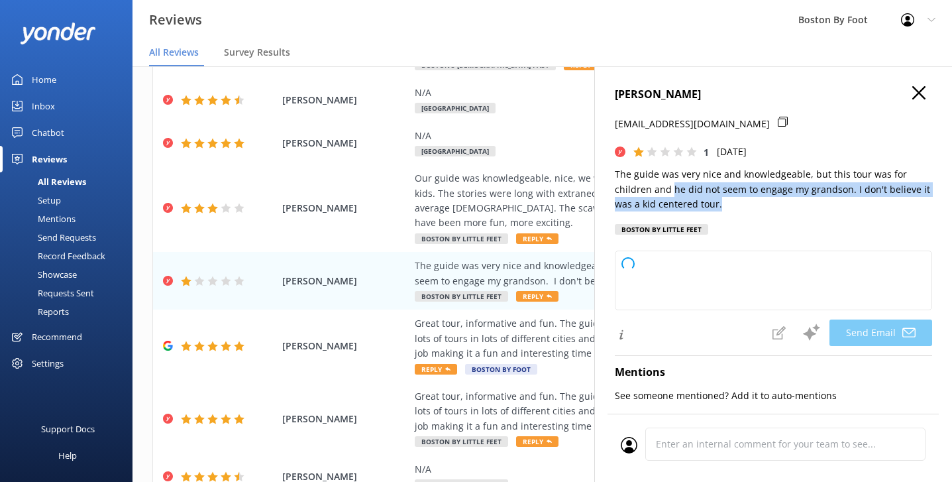
type textarea "Dear [PERSON_NAME], Thank you for your feedback. We're glad to hear you found y…"
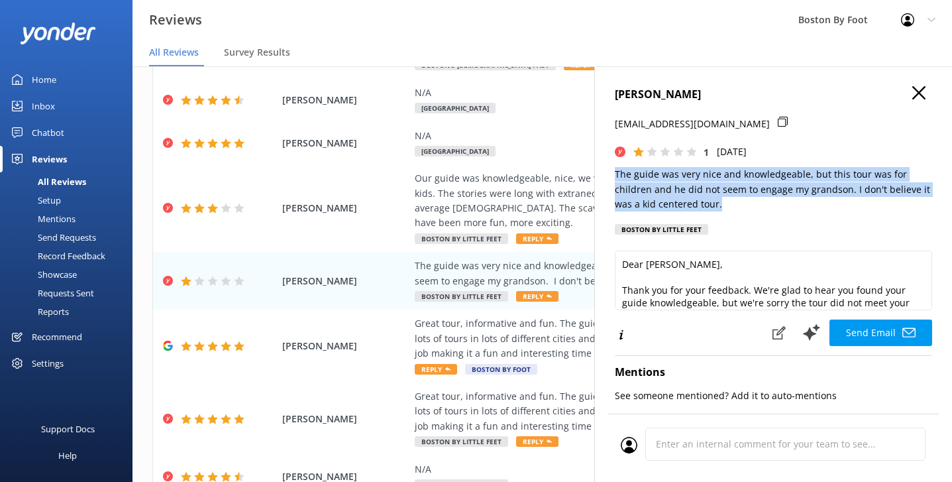
drag, startPoint x: 725, startPoint y: 202, endPoint x: 610, endPoint y: 174, distance: 119.4
click at [610, 174] on div "[PERSON_NAME] [EMAIL_ADDRESS][DOMAIN_NAME] 1 [DATE] The guide was very nice and…" at bounding box center [773, 307] width 358 height 482
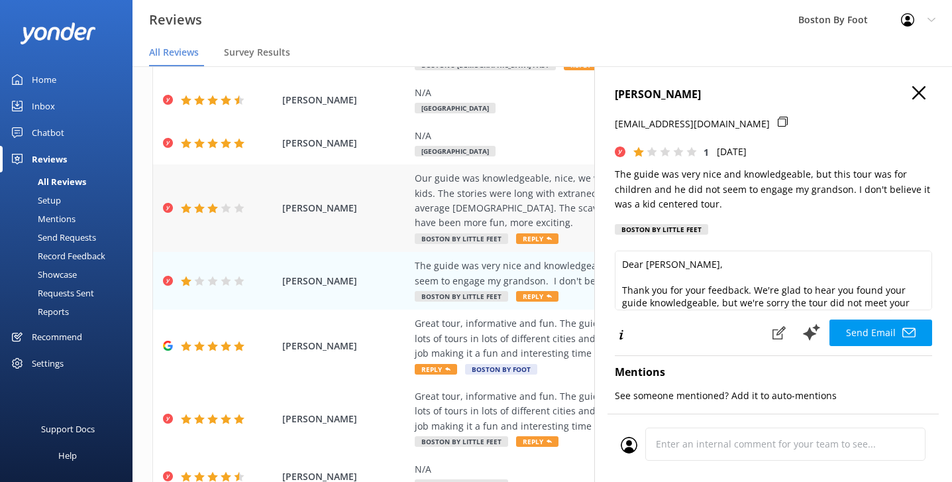
click at [535, 195] on div "Our guide was knowledgeable, nice, we went to many popular historic places but …" at bounding box center [628, 201] width 427 height 60
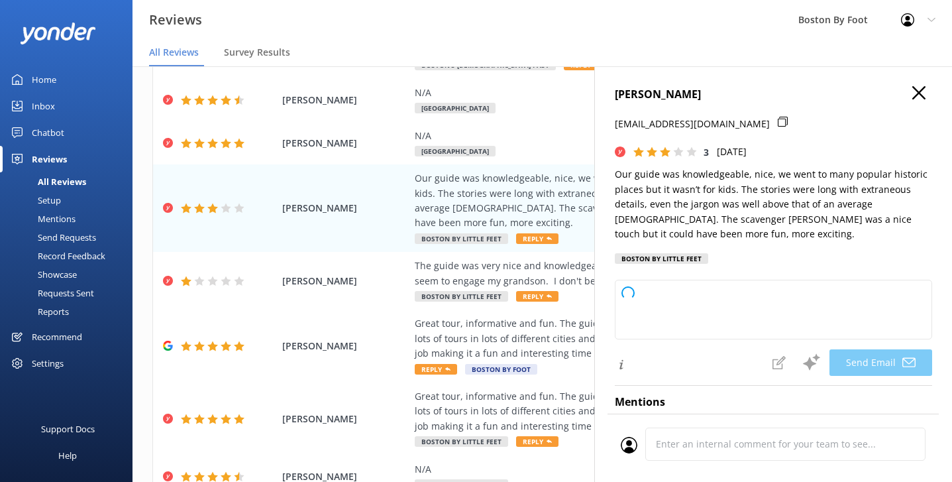
type textarea "Thank you for your feedback, [PERSON_NAME]! We’re glad you enjoyed the guide’s …"
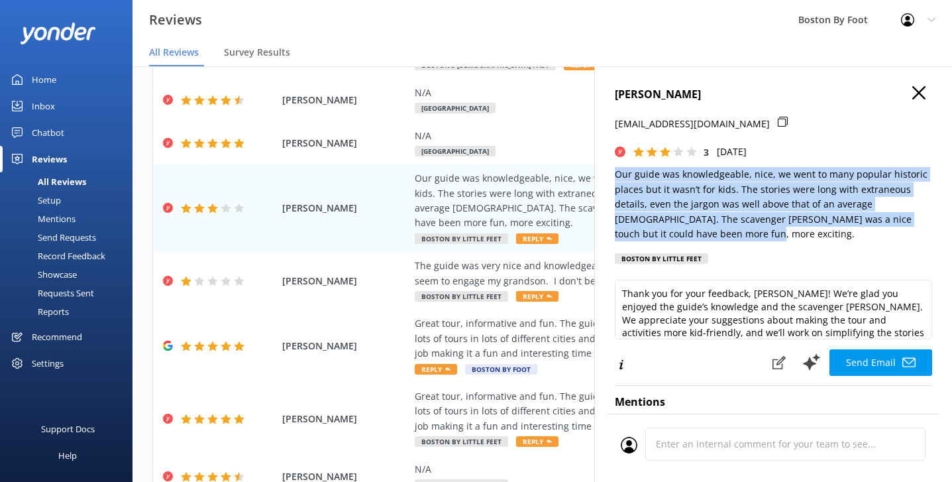
drag, startPoint x: 688, startPoint y: 230, endPoint x: 609, endPoint y: 173, distance: 97.3
click at [609, 173] on div "[PERSON_NAME] [EMAIL_ADDRESS][DOMAIN_NAME] 3 [DATE] Our guide was knowledgeable…" at bounding box center [773, 307] width 358 height 482
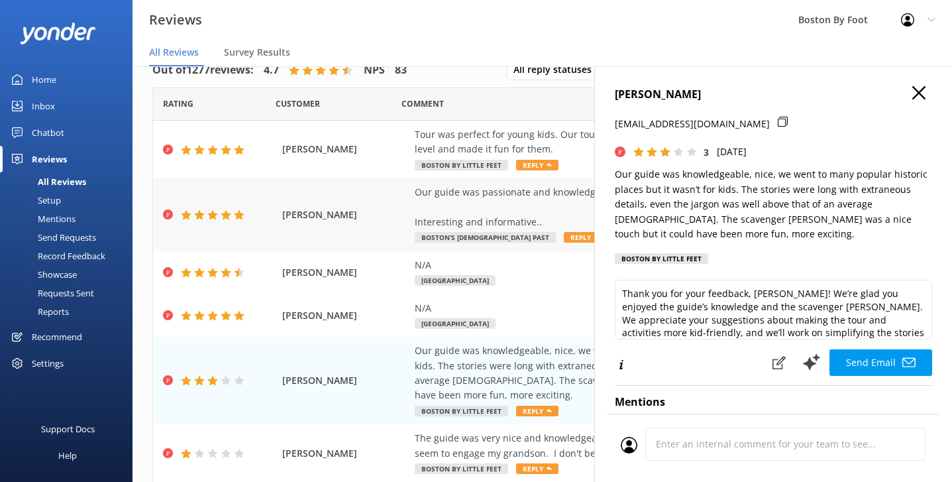
click at [430, 191] on div "Our guide was passionate and knowledgeable. The tour was very Interesting and i…" at bounding box center [628, 207] width 427 height 44
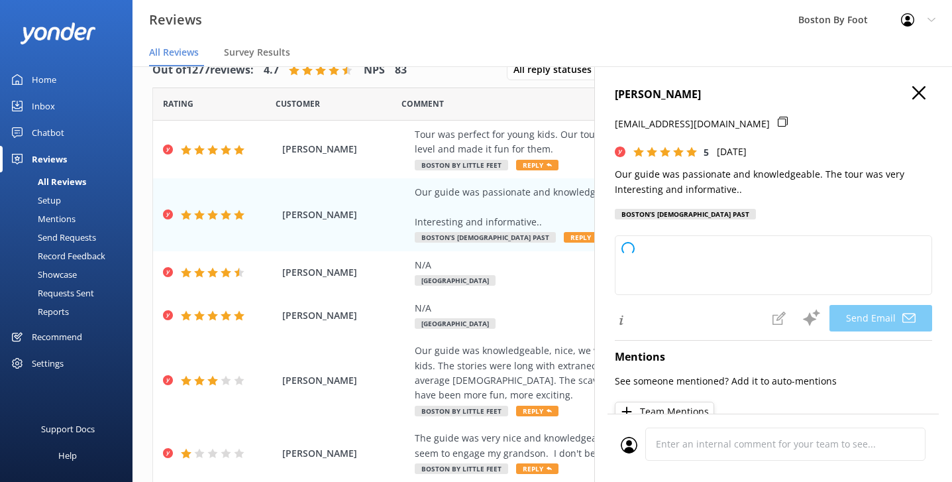
type textarea "Thank you so much, [PERSON_NAME]! We're delighted to hear you enjoyed the tour …"
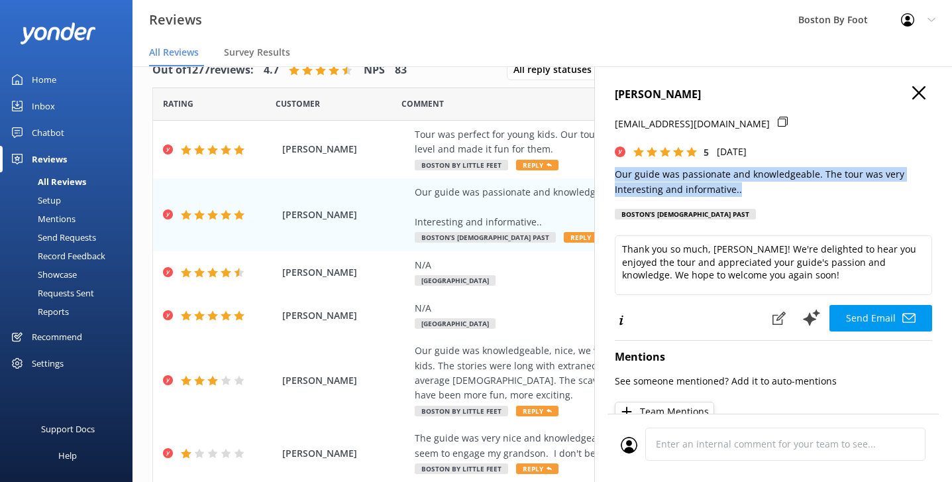
drag, startPoint x: 743, startPoint y: 189, endPoint x: 607, endPoint y: 174, distance: 137.3
click at [607, 174] on div "[PERSON_NAME] [PERSON_NAME][EMAIL_ADDRESS][DOMAIN_NAME] 5 [DATE] Our guide was …" at bounding box center [773, 307] width 358 height 482
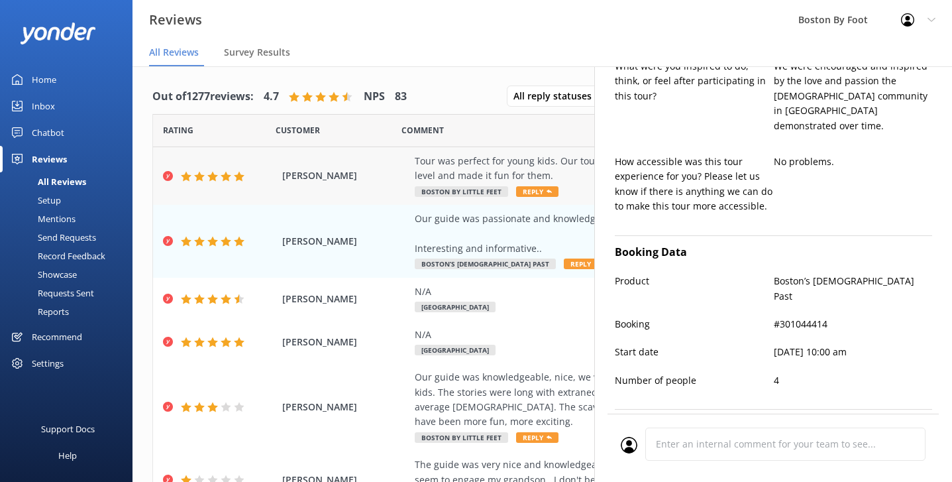
click at [382, 180] on span "[PERSON_NAME]" at bounding box center [345, 175] width 126 height 15
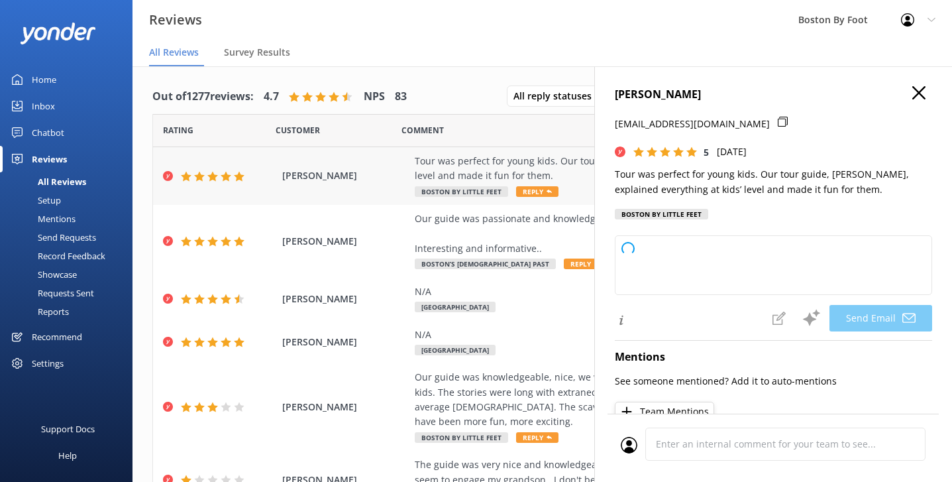
type textarea "Thank you so much, [PERSON_NAME]! We're delighted to hear that your kids enjoye…"
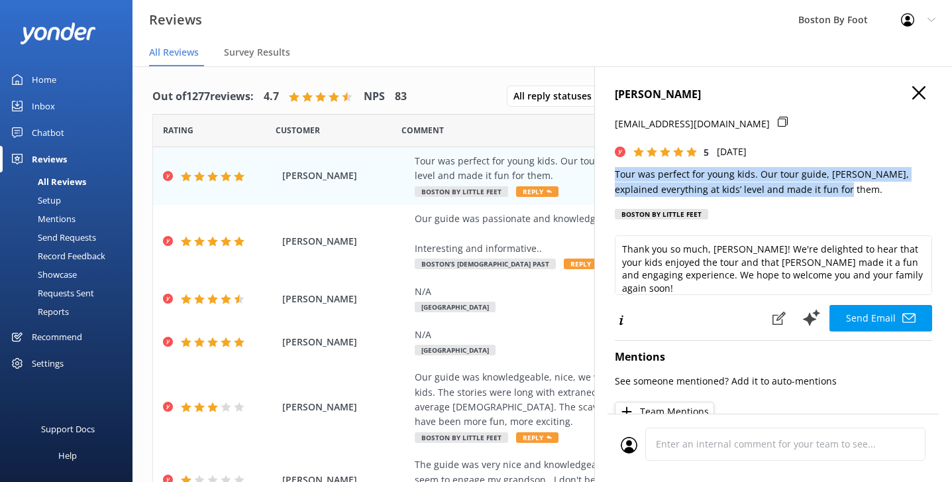
drag, startPoint x: 835, startPoint y: 187, endPoint x: 612, endPoint y: 166, distance: 223.5
click at [612, 166] on div "[PERSON_NAME] [PERSON_NAME][EMAIL_ADDRESS][DOMAIN_NAME] 5 [DATE] Tour was perfe…" at bounding box center [773, 307] width 358 height 482
click at [924, 92] on icon "button" at bounding box center [918, 92] width 13 height 13
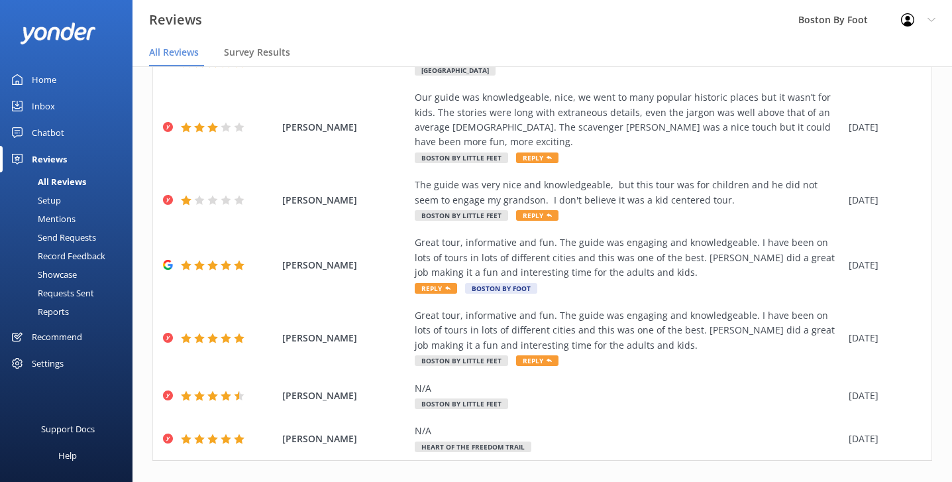
scroll to position [279, 0]
click at [700, 481] on link "1" at bounding box center [702, 489] width 18 height 13
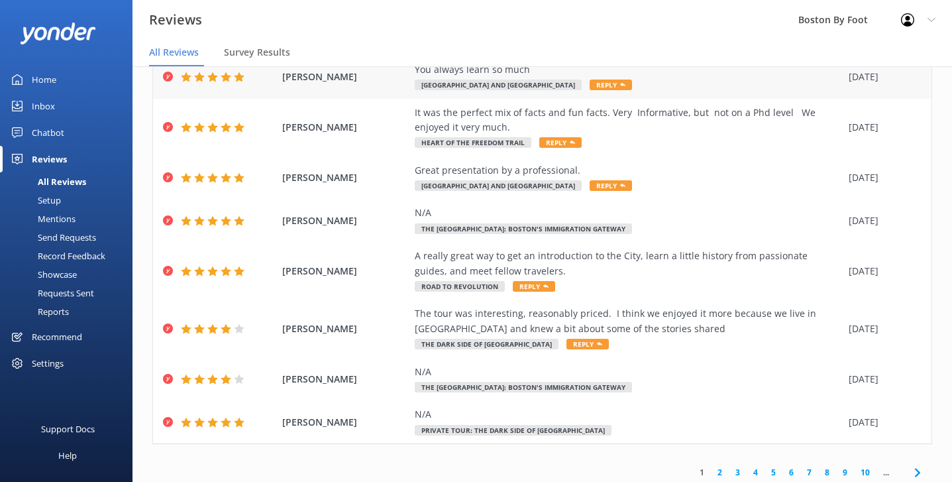
scroll to position [221, 0]
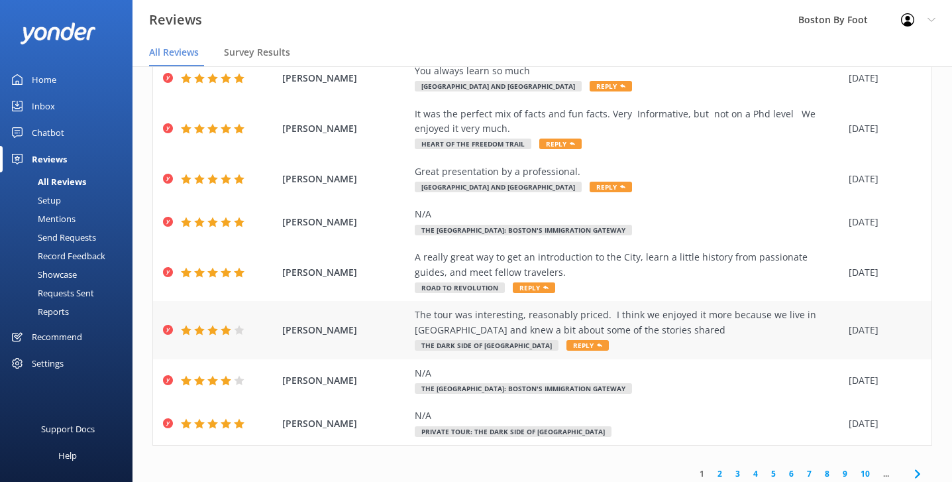
click at [670, 332] on div "The tour was interesting, reasonably priced. I think we enjoyed it more because…" at bounding box center [628, 329] width 427 height 44
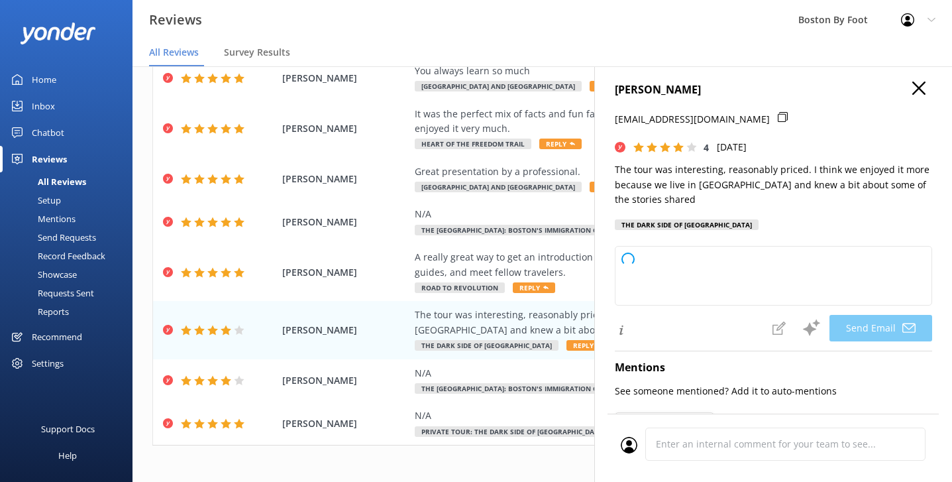
type textarea "Thank you so much for your feedback, [PERSON_NAME]! We're glad you found the to…"
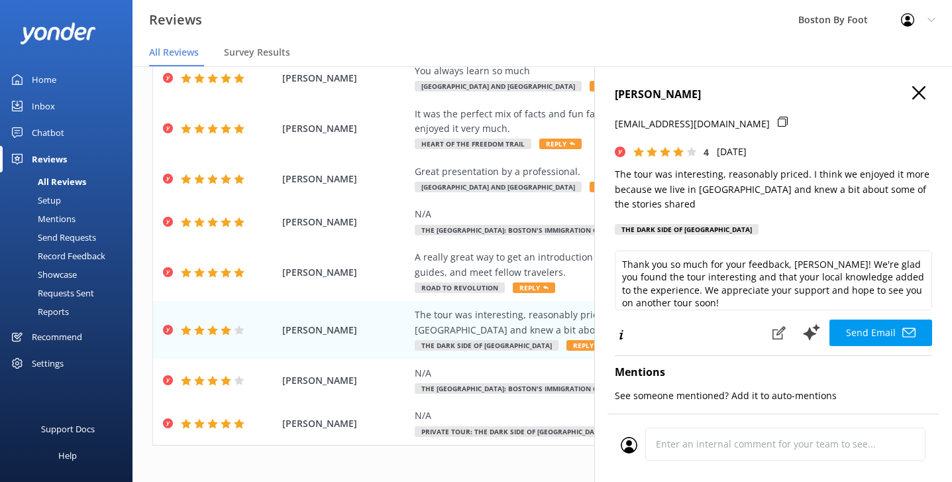
scroll to position [0, 0]
click at [919, 91] on icon "button" at bounding box center [918, 92] width 13 height 13
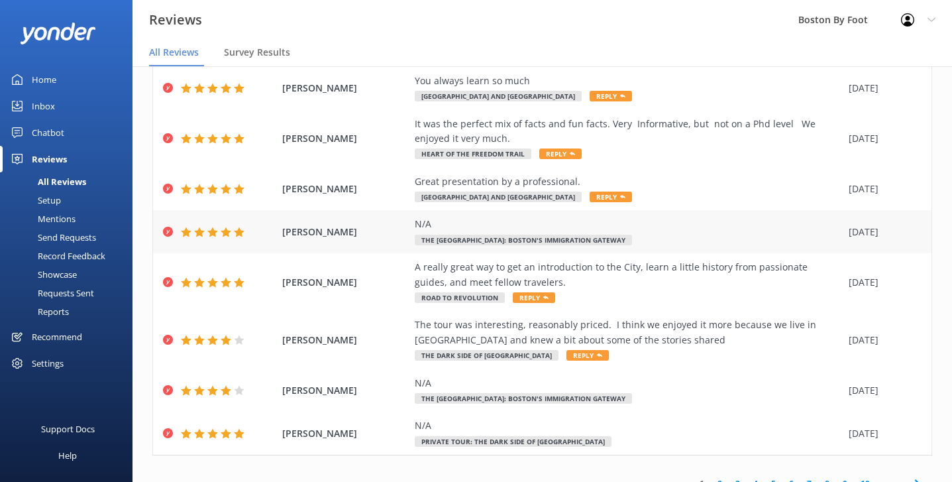
scroll to position [209, 0]
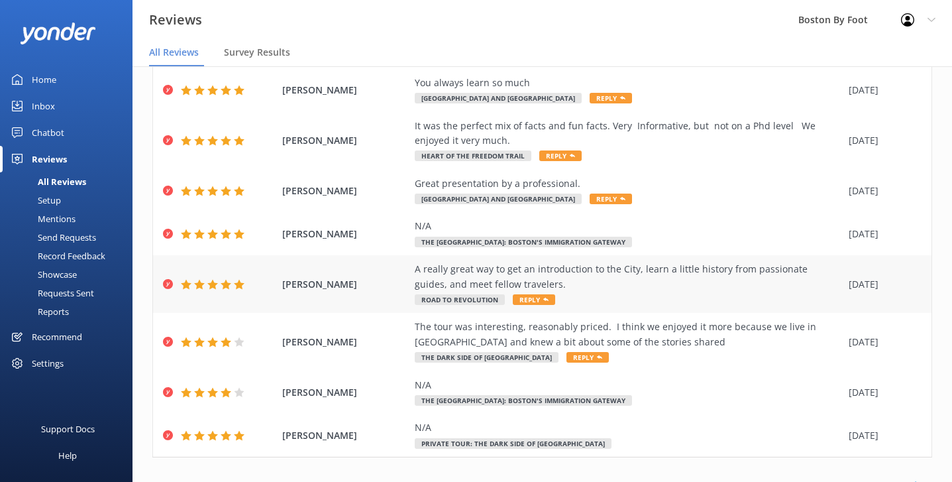
click at [690, 266] on div "A really great way to get an introduction to the City, learn a little history f…" at bounding box center [628, 277] width 427 height 30
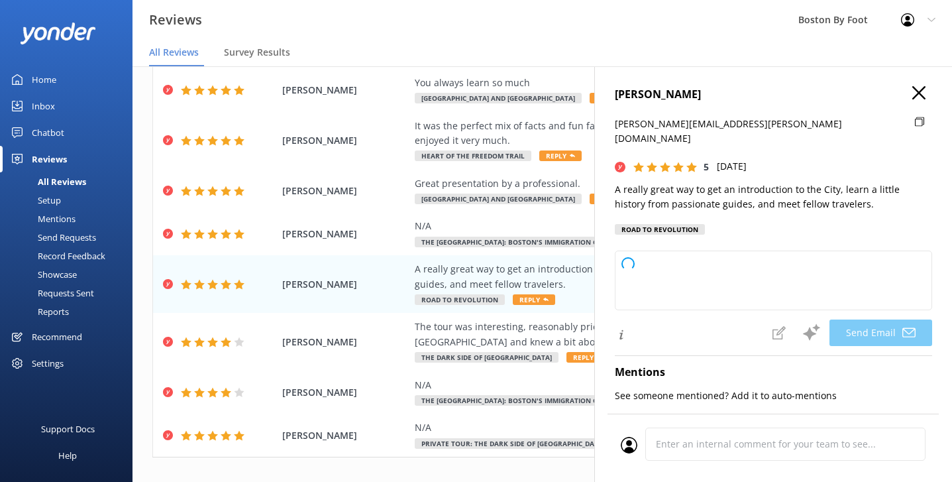
type textarea "Thank you so much, [PERSON_NAME]! We’re delighted to hear you enjoyed your expe…"
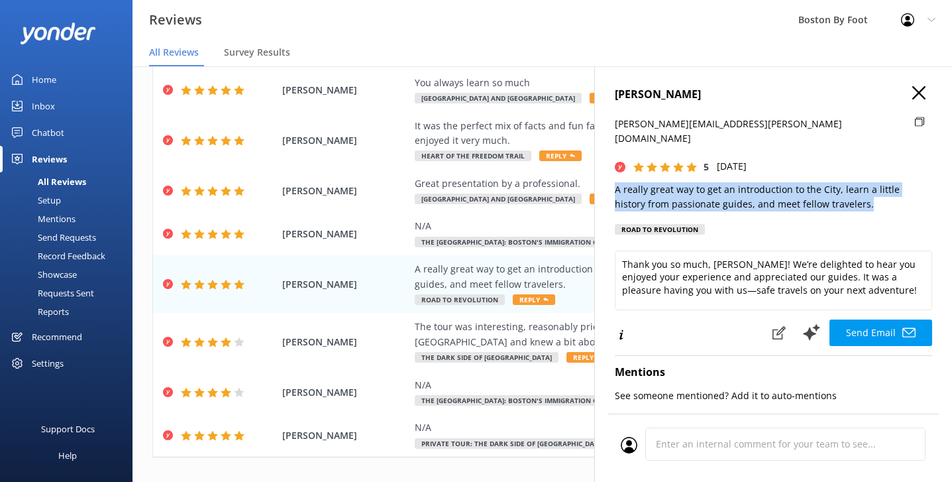
drag, startPoint x: 839, startPoint y: 188, endPoint x: 605, endPoint y: 176, distance: 234.8
click at [605, 176] on div "[PERSON_NAME] [PERSON_NAME][EMAIL_ADDRESS][PERSON_NAME][DOMAIN_NAME] 5 [DATE] A…" at bounding box center [773, 307] width 358 height 482
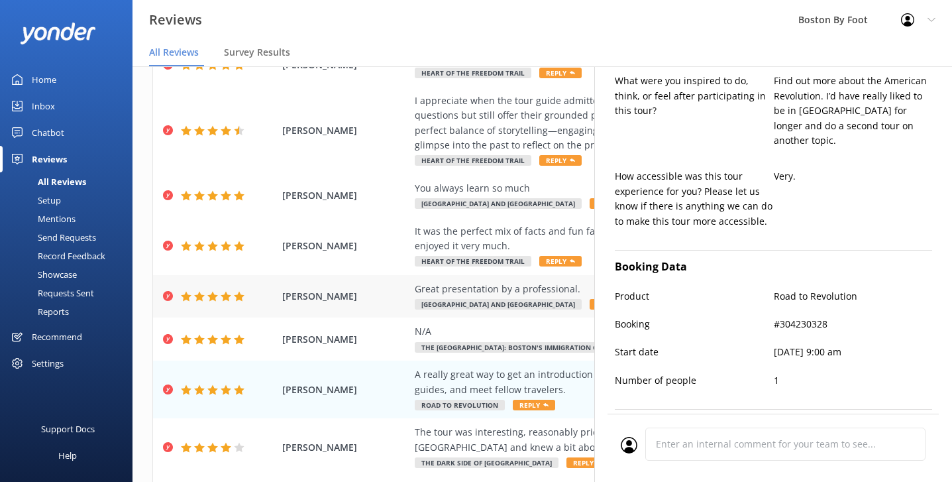
scroll to position [101, 0]
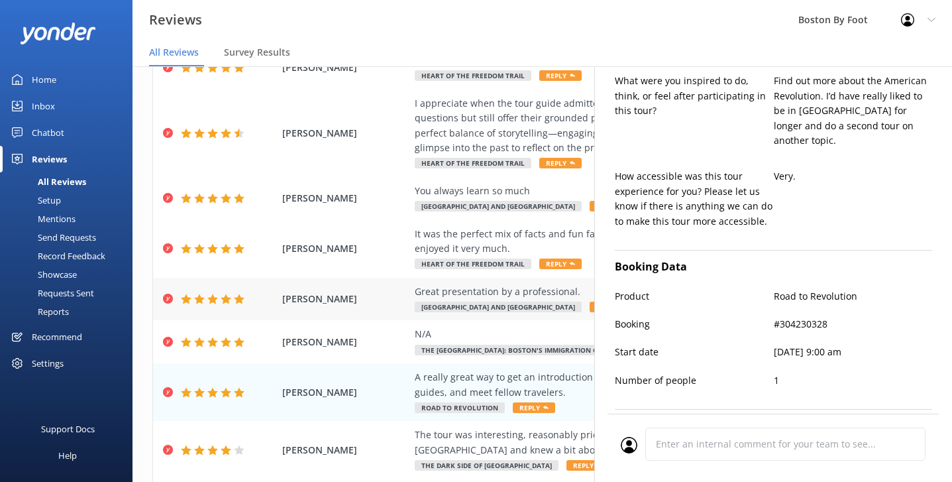
click at [488, 291] on div "Great presentation by a professional." at bounding box center [628, 291] width 427 height 15
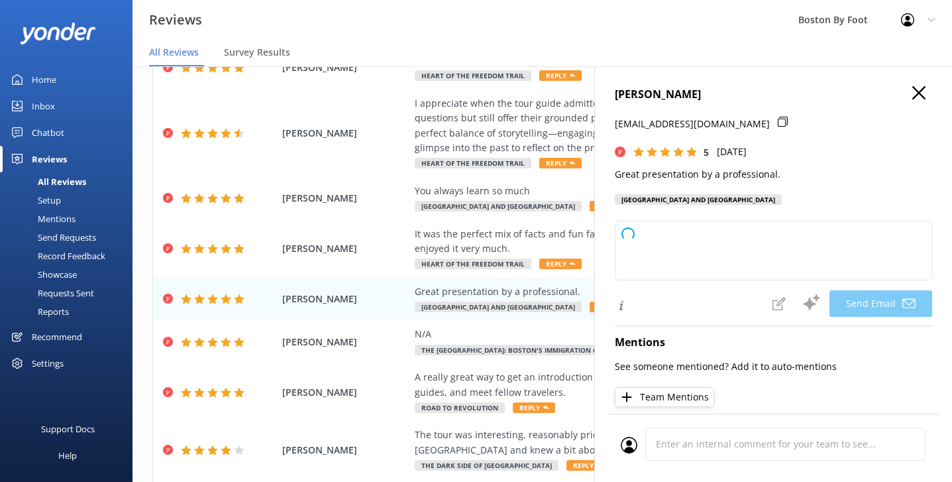
type textarea "Thank you so much for your kind words and perfect rating, [PERSON_NAME]! We're …"
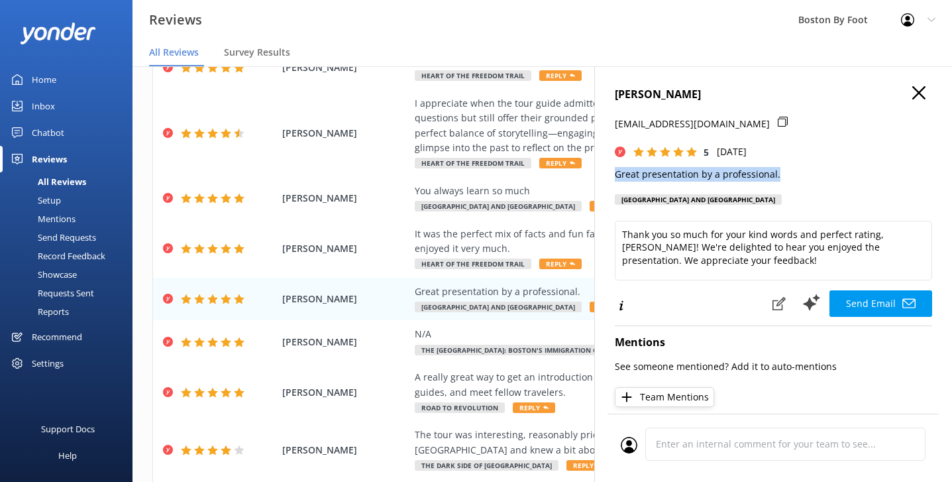
drag, startPoint x: 782, startPoint y: 171, endPoint x: 612, endPoint y: 174, distance: 170.3
click at [612, 174] on div "[PERSON_NAME] [EMAIL_ADDRESS][DOMAIN_NAME] 5 [DATE] Great presentation by a pro…" at bounding box center [773, 307] width 358 height 482
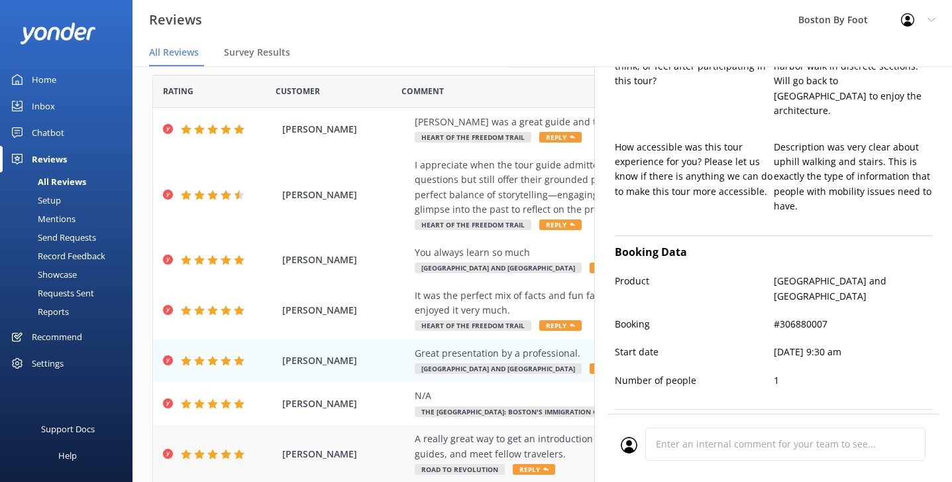
scroll to position [34, 0]
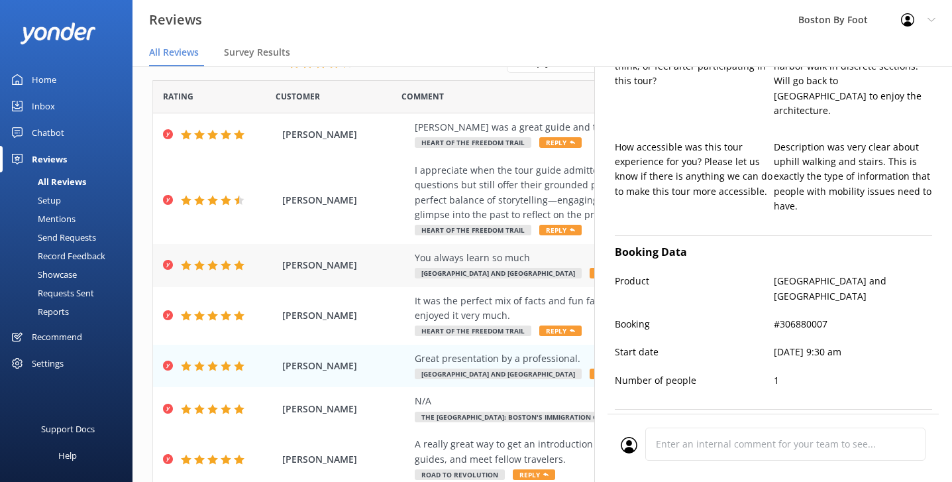
click at [481, 259] on div "You always learn so much" at bounding box center [628, 257] width 427 height 15
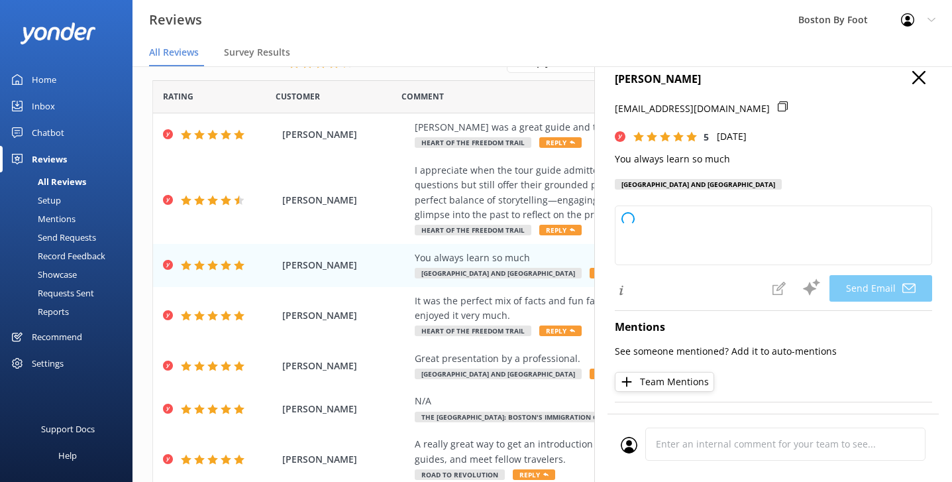
type textarea "Thank you so much, [PERSON_NAME]! We’re delighted to hear that you’re finding o…"
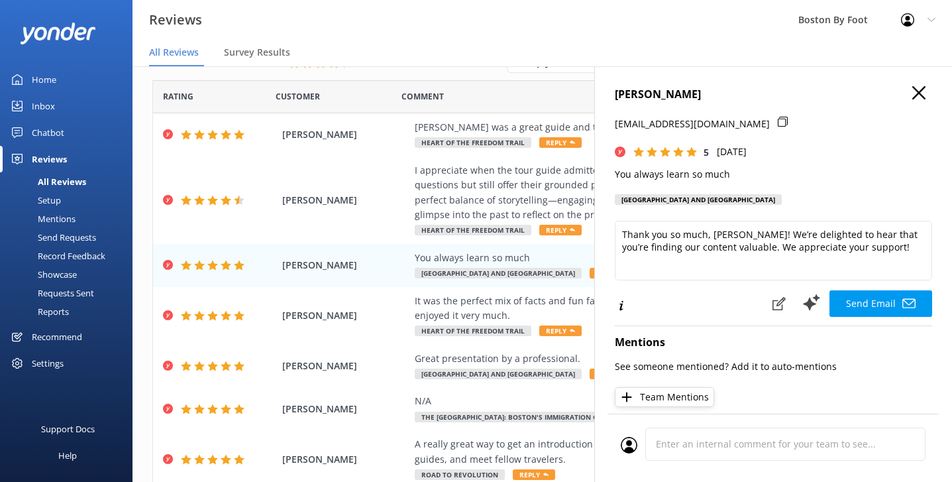
scroll to position [0, 0]
drag, startPoint x: 731, startPoint y: 170, endPoint x: 611, endPoint y: 172, distance: 120.6
click at [611, 172] on div "[PERSON_NAME] [EMAIL_ADDRESS][DOMAIN_NAME] 5 [DATE] You always learn so much [G…" at bounding box center [773, 307] width 358 height 482
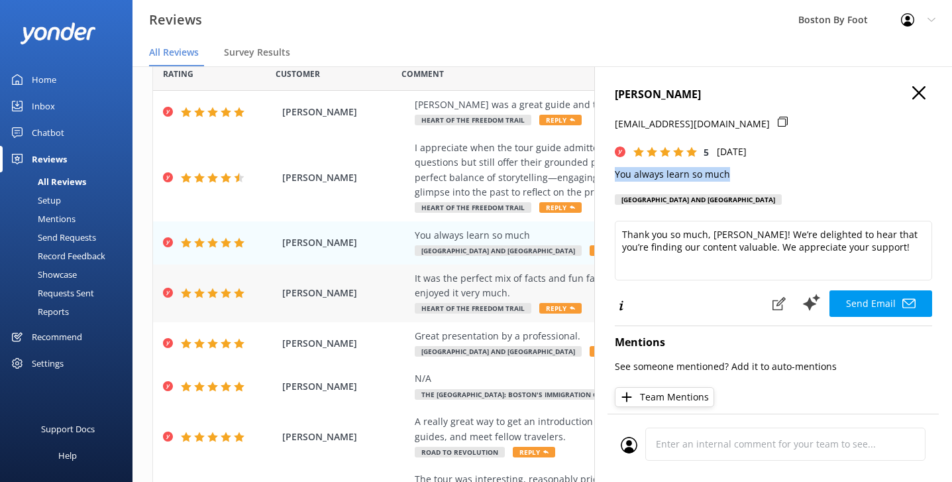
scroll to position [60, 0]
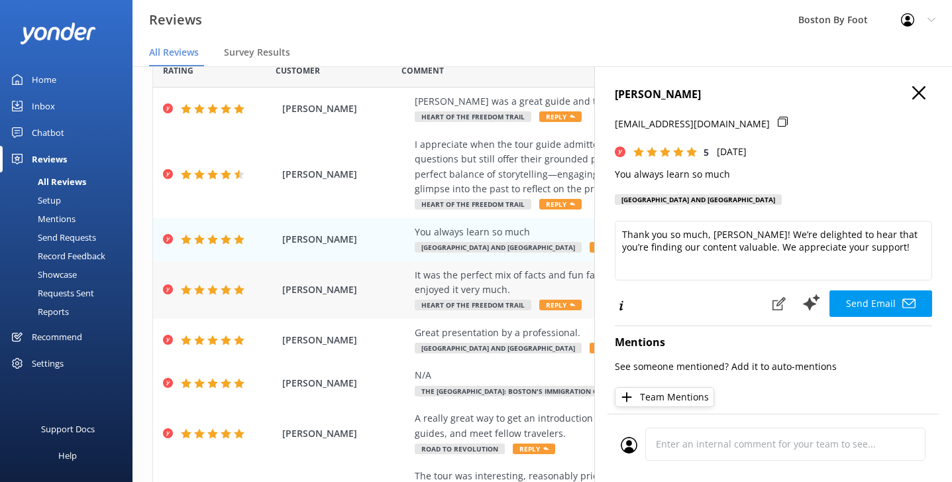
click at [464, 280] on div "It was the perfect mix of facts and fun facts. Very Informative, but not on a P…" at bounding box center [628, 283] width 427 height 30
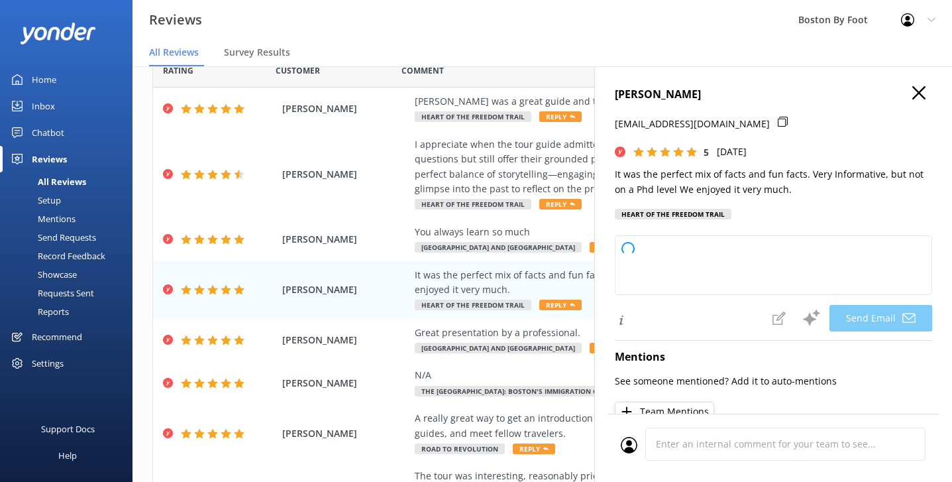
type textarea "Thank you so much, [PERSON_NAME]! We're delighted to hear you enjoyed the balan…"
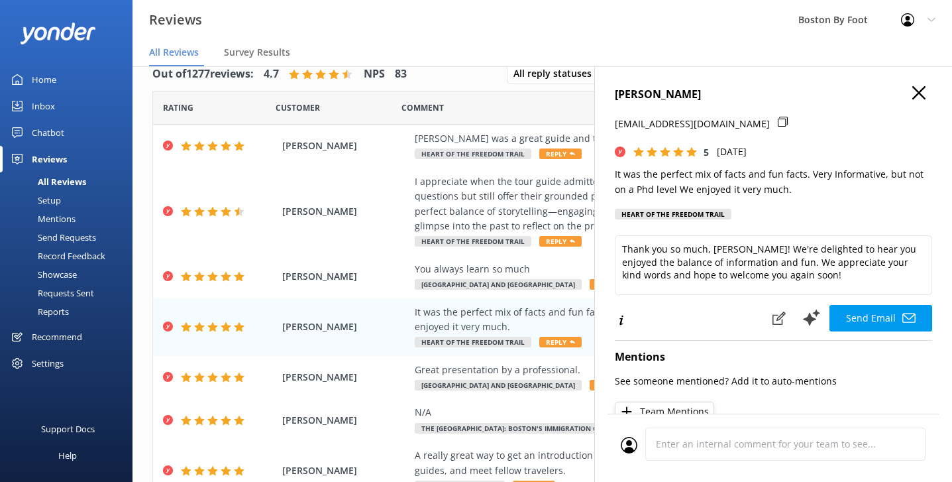
scroll to position [0, 0]
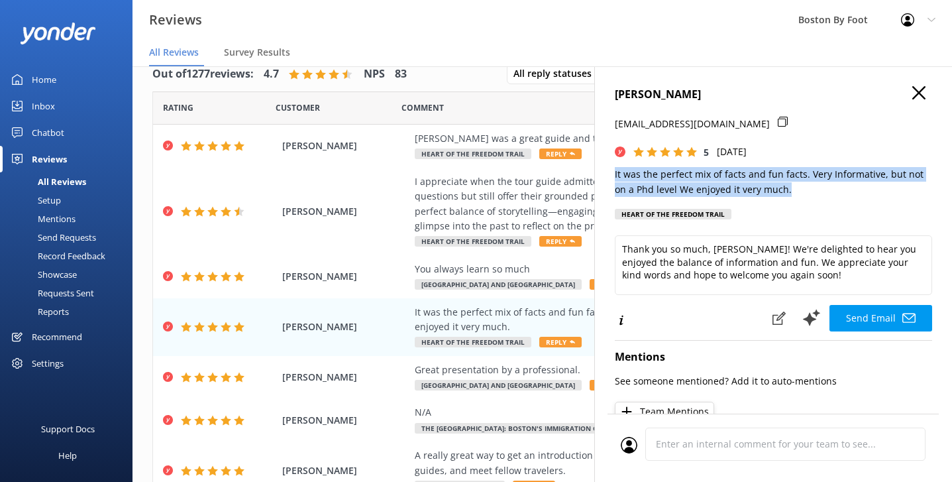
drag, startPoint x: 778, startPoint y: 187, endPoint x: 612, endPoint y: 172, distance: 166.4
click at [612, 172] on div "[PERSON_NAME] [EMAIL_ADDRESS][DOMAIN_NAME] 5 [DATE] It was the perfect mix of f…" at bounding box center [773, 307] width 358 height 482
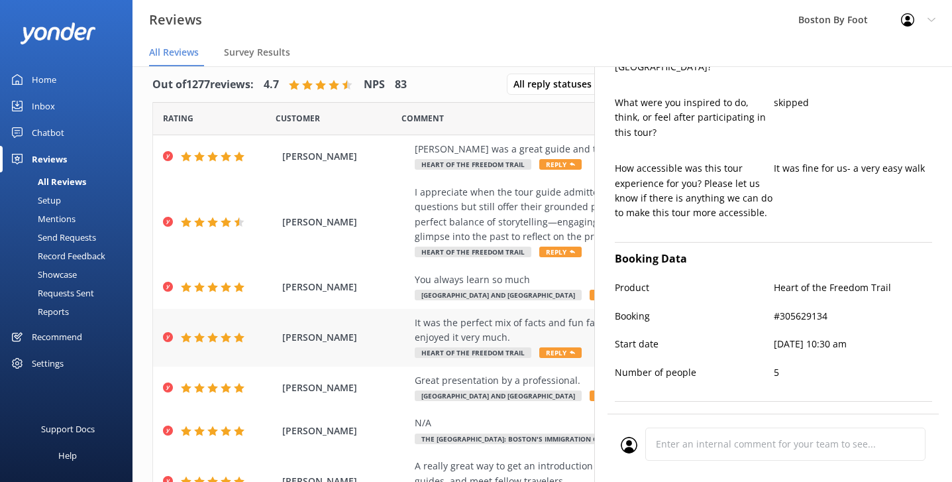
scroll to position [5, 0]
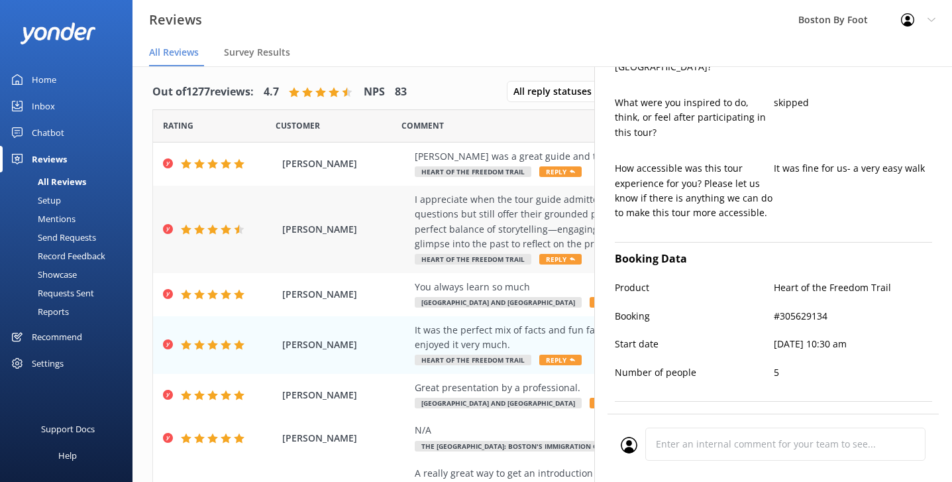
click at [454, 233] on div "I appreciate when the tour guide admitted he didm’t have the correct answer to …" at bounding box center [628, 222] width 427 height 60
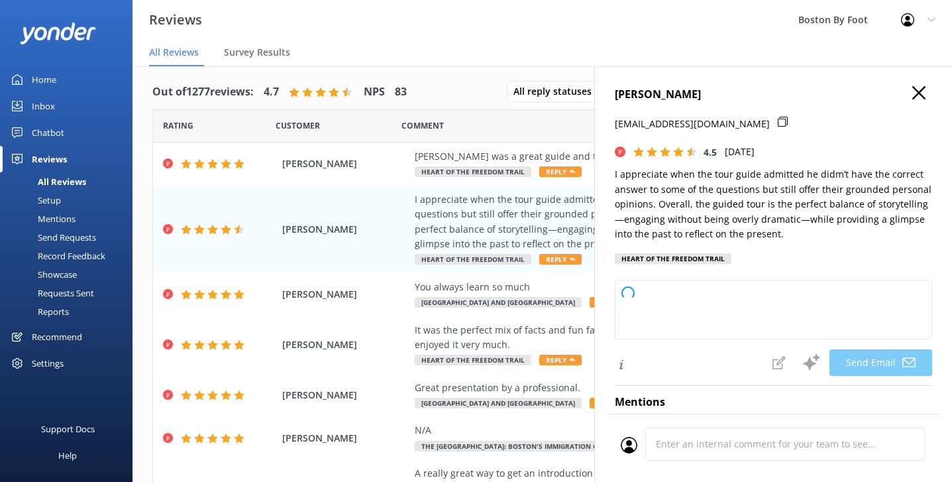
type textarea "Thank you so much for your thoughtful feedback, King! We're glad you enjoyed th…"
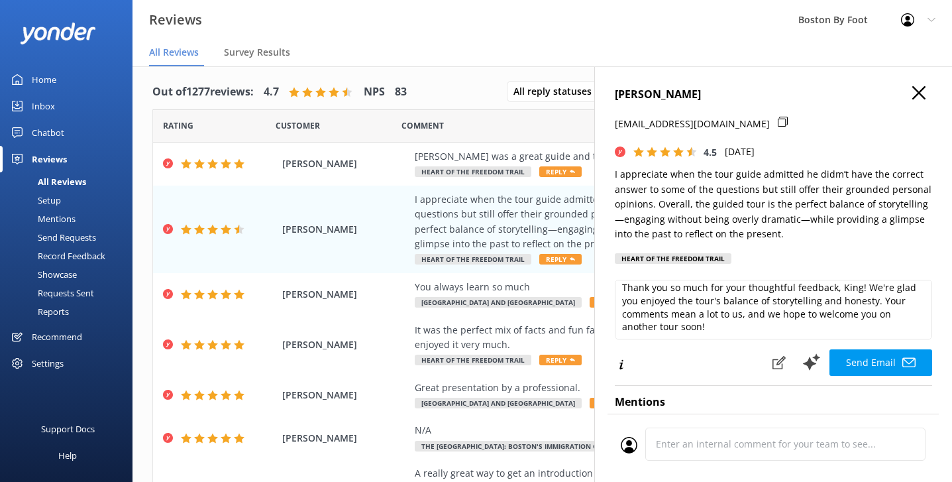
scroll to position [5, 0]
click at [378, 159] on span "[PERSON_NAME]" at bounding box center [345, 163] width 126 height 15
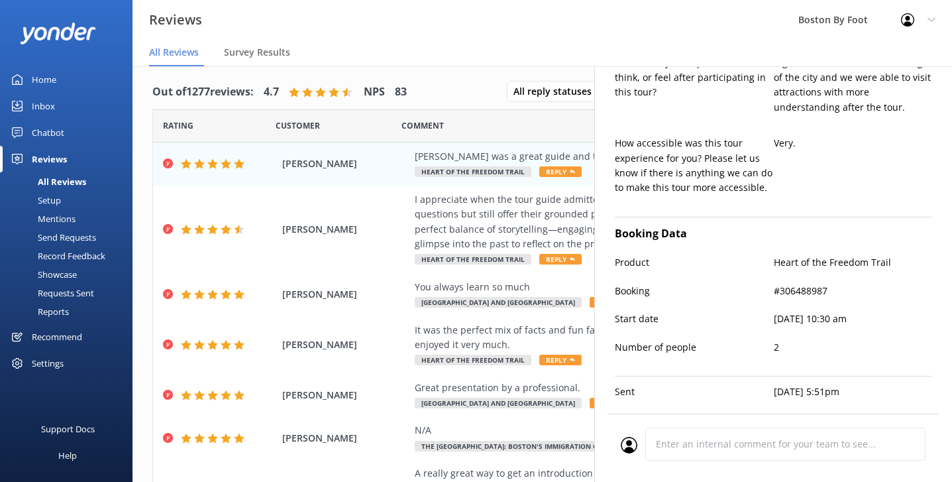
type textarea "Thank you so much for your kind words, [PERSON_NAME]! We're delighted to hear y…"
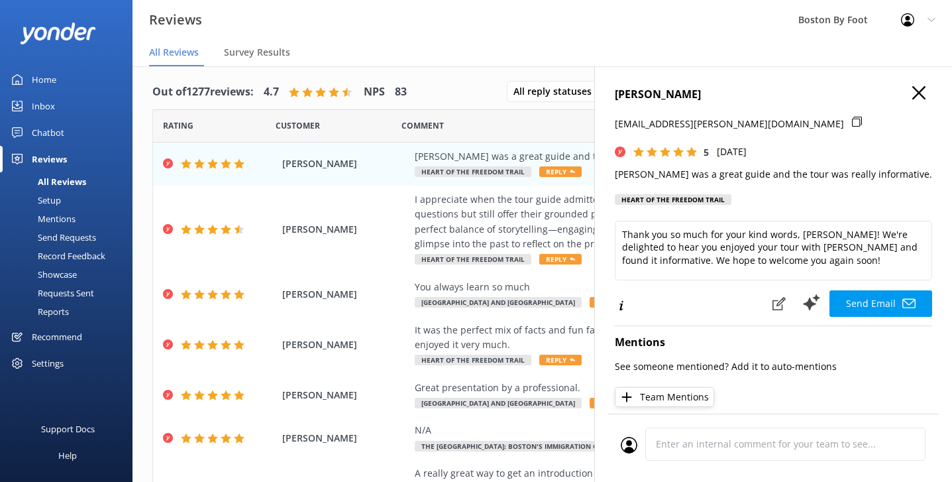
scroll to position [0, 0]
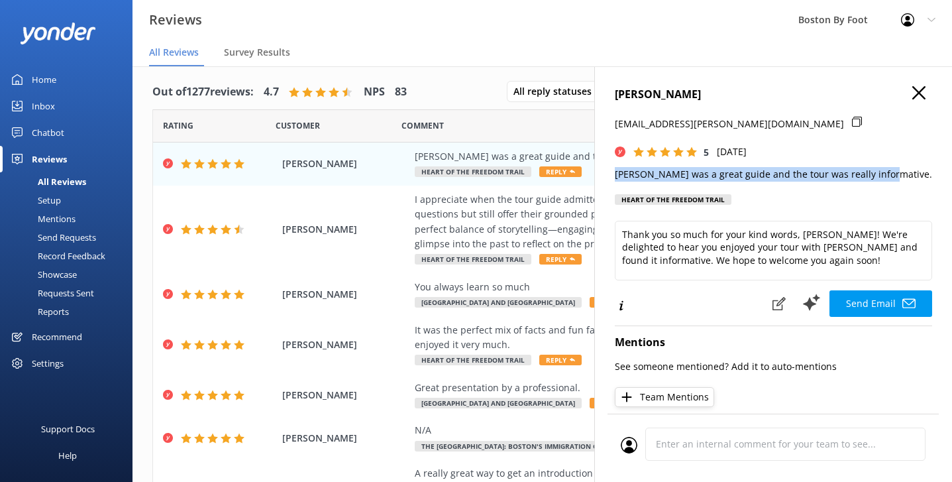
drag, startPoint x: 884, startPoint y: 173, endPoint x: 610, endPoint y: 176, distance: 273.6
click at [610, 176] on div "[PERSON_NAME] [EMAIL_ADDRESS][PERSON_NAME][DOMAIN_NAME] 5 [DATE] [PERSON_NAME] …" at bounding box center [773, 307] width 358 height 482
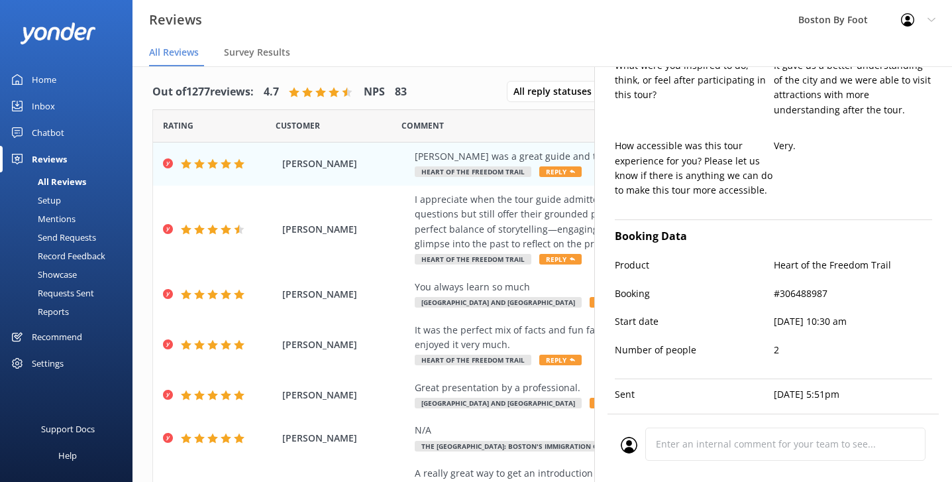
scroll to position [498, 0]
click at [502, 229] on div "I appreciate when the tour guide admitted he didm’t have the correct answer to …" at bounding box center [628, 222] width 427 height 60
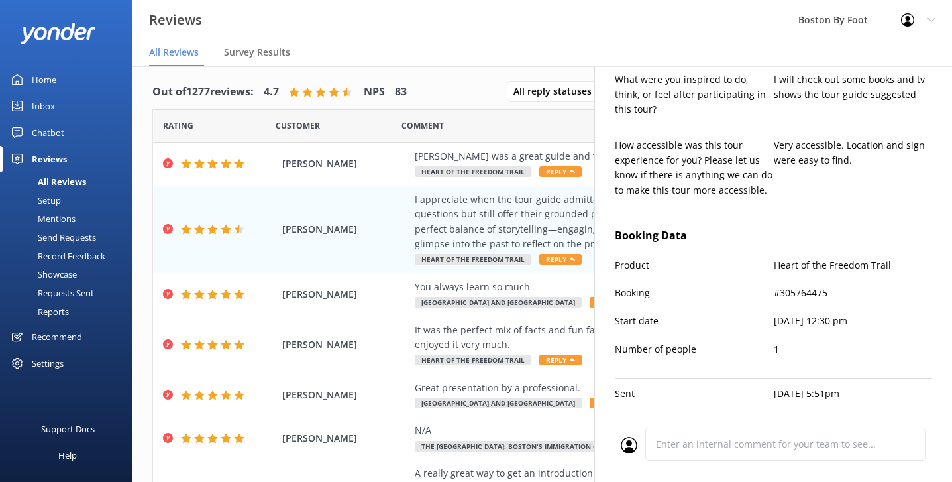
type textarea "Thank you so much, King, for your thoughtful feedback! We're delighted to hear …"
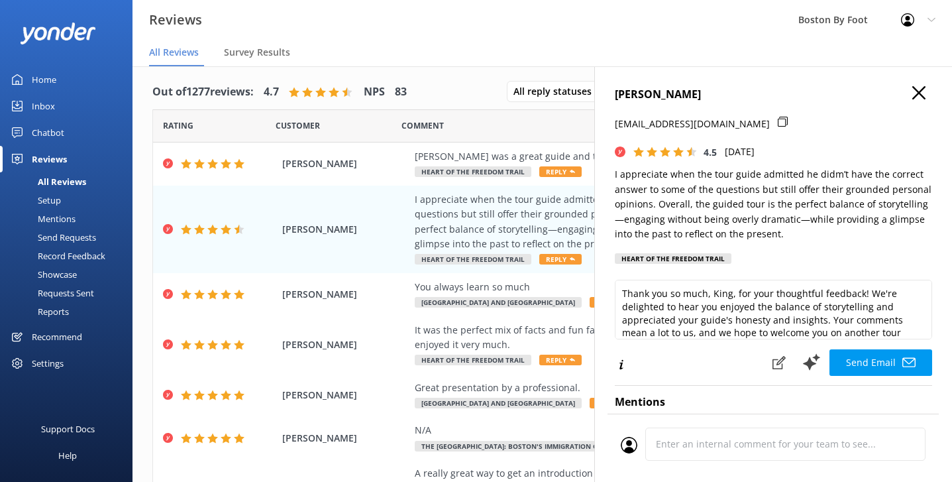
scroll to position [0, 0]
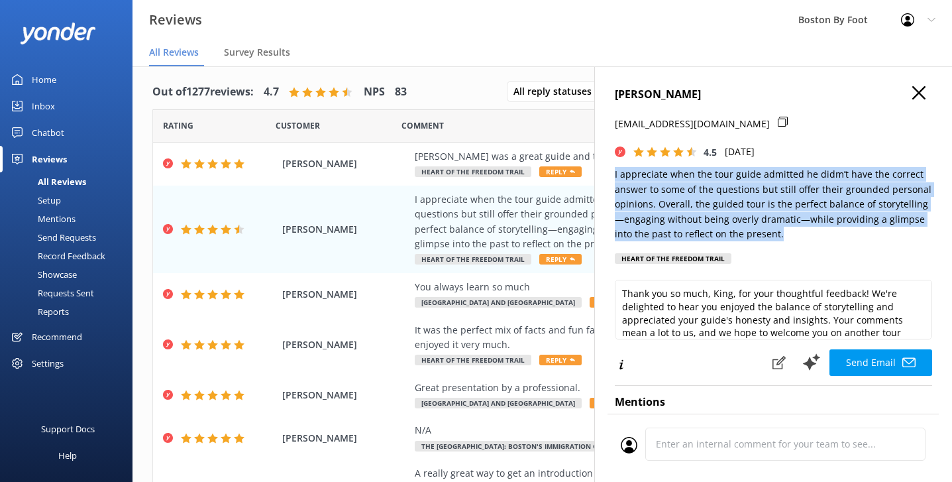
drag, startPoint x: 772, startPoint y: 229, endPoint x: 605, endPoint y: 176, distance: 175.8
click at [605, 176] on div "[PERSON_NAME] [PERSON_NAME][EMAIL_ADDRESS][DOMAIN_NAME] 4.5 [DATE] I appreciate…" at bounding box center [773, 307] width 358 height 482
click at [915, 92] on icon "button" at bounding box center [918, 92] width 13 height 13
